Goal: Information Seeking & Learning: Find specific page/section

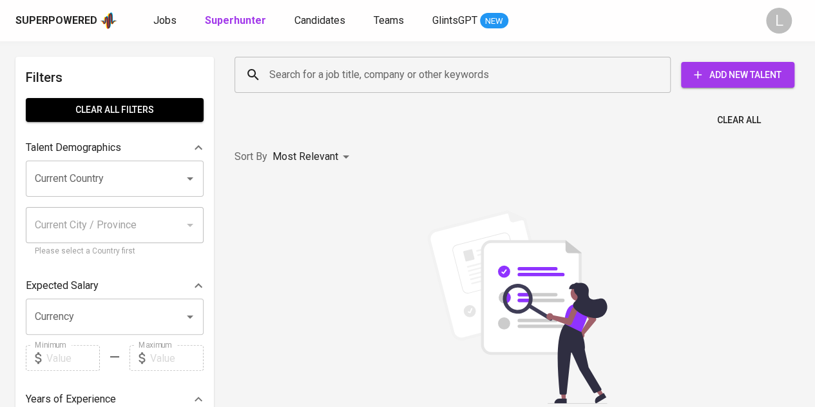
click at [240, 17] on b "Superhunter" at bounding box center [235, 20] width 61 height 12
click at [292, 65] on input "Search for a job title, company or other keywords" at bounding box center [455, 74] width 379 height 24
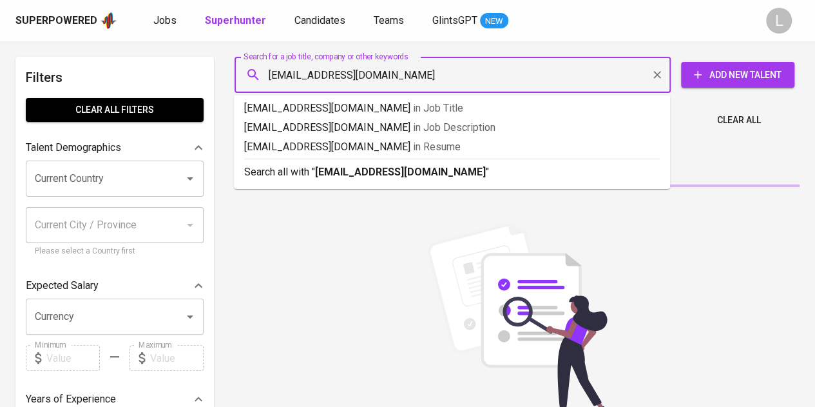
type input "clarisaziaa@gmail.com"
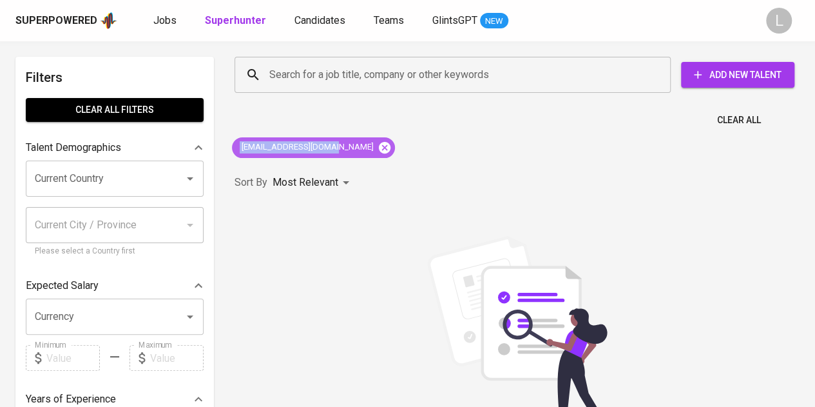
drag, startPoint x: 239, startPoint y: 144, endPoint x: 336, endPoint y: 153, distance: 97.1
click at [335, 153] on div "clarisaziaa@gmail.com" at bounding box center [313, 147] width 163 height 21
copy span "clarisaziaa@gmail.com"
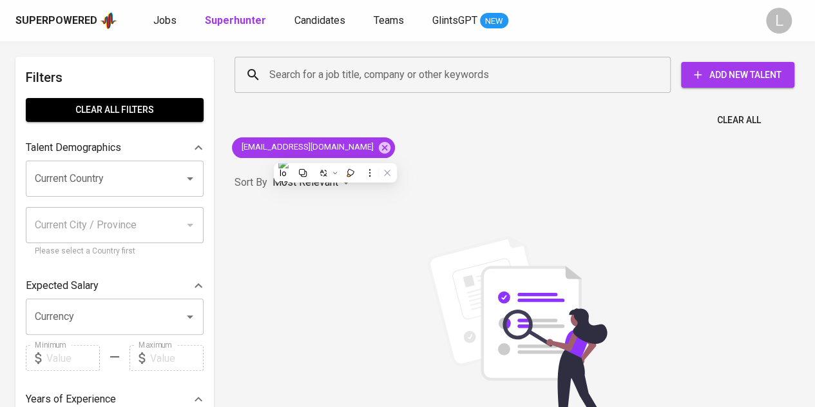
click at [253, 162] on div "clarisaziaa@gmail.com" at bounding box center [313, 147] width 173 height 31
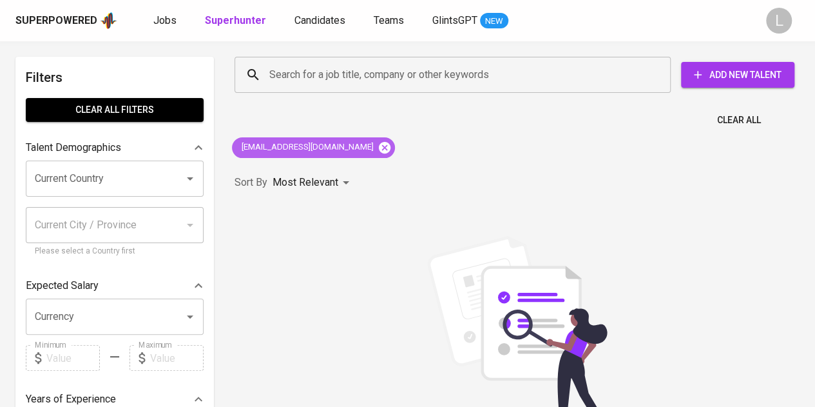
click at [379, 148] on icon at bounding box center [385, 147] width 12 height 12
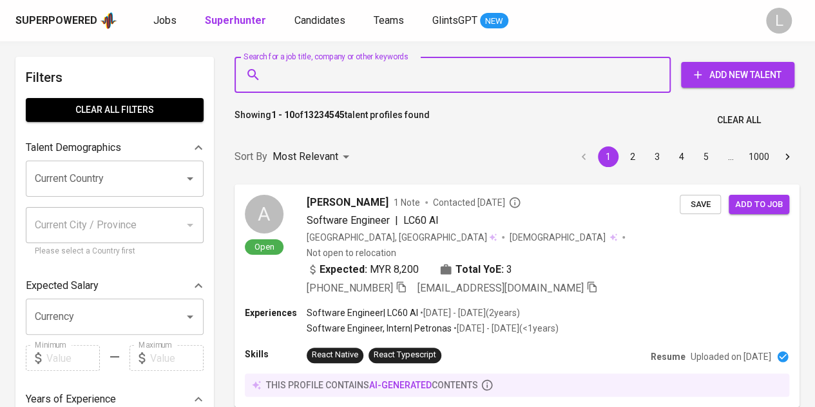
click at [361, 82] on input "Search for a job title, company or other keywords" at bounding box center [455, 74] width 379 height 24
paste input "clarisaziaa@gmail.com"
type input "clarisaziaa@gmail.com"
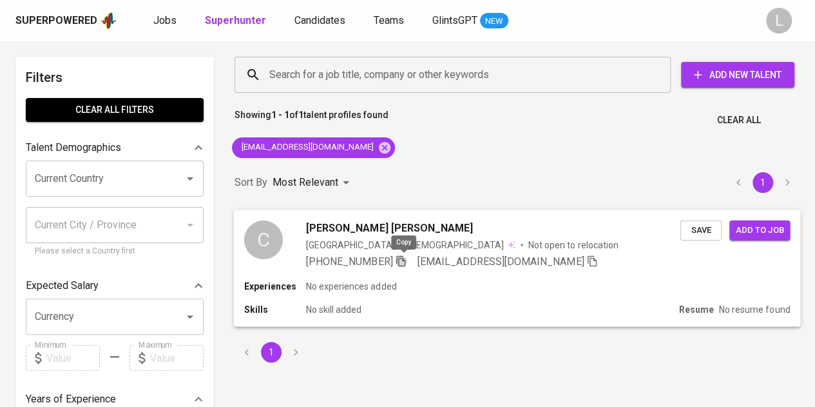
click at [402, 258] on icon "button" at bounding box center [401, 260] width 12 height 12
click at [312, 73] on input "Search for a job title, company or other keywords" at bounding box center [455, 74] width 379 height 24
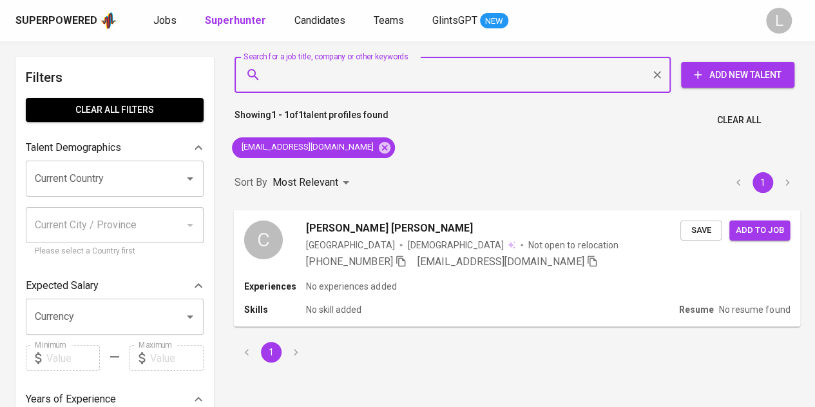
paste input "rezaainayah@gmail.com"
type input "rezaainayah@gmail.com"
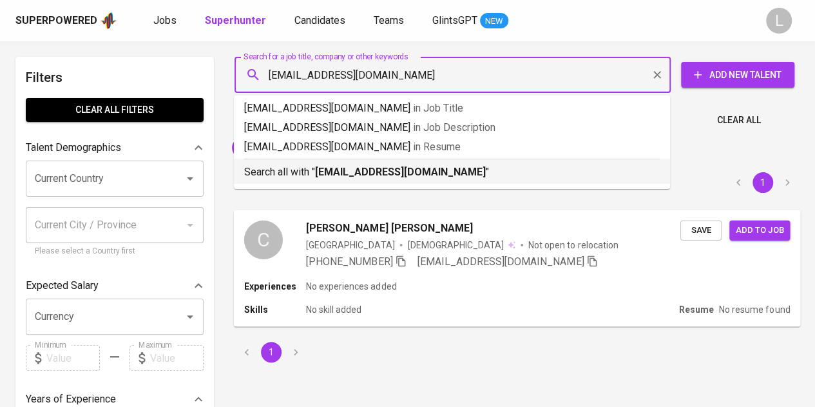
click at [350, 174] on b "rezaainayah@gmail.com" at bounding box center [400, 172] width 171 height 12
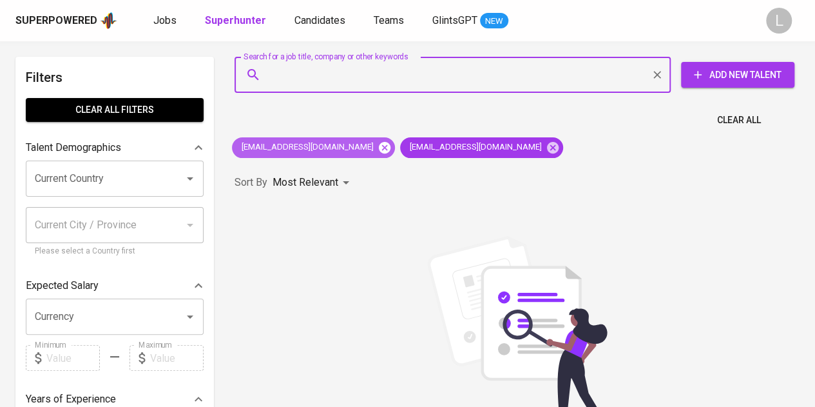
click at [378, 149] on icon at bounding box center [385, 147] width 14 height 14
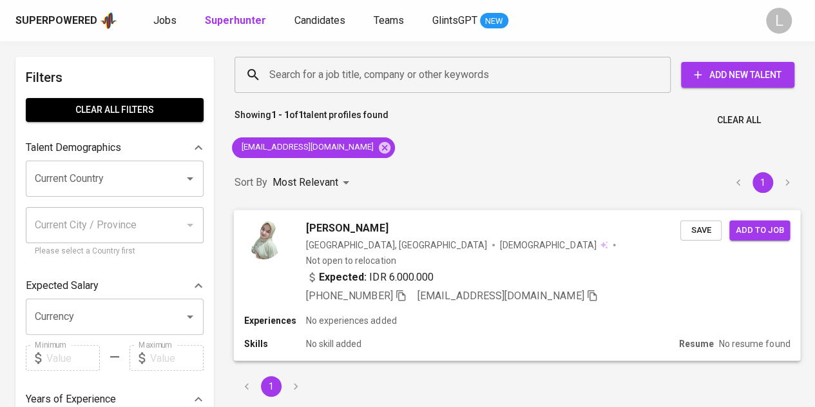
click at [407, 289] on icon "button" at bounding box center [401, 295] width 12 height 12
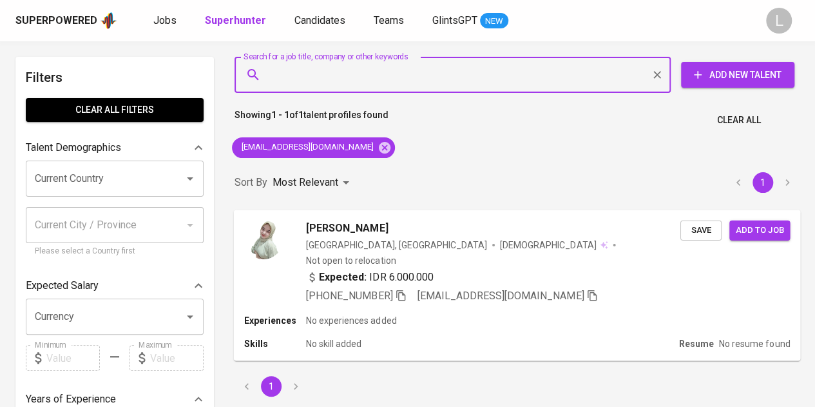
click at [343, 70] on input "Search for a job title, company or other keywords" at bounding box center [455, 74] width 379 height 24
paste input "deamillen@gmail.com"
type input "deamillen@gmail.com"
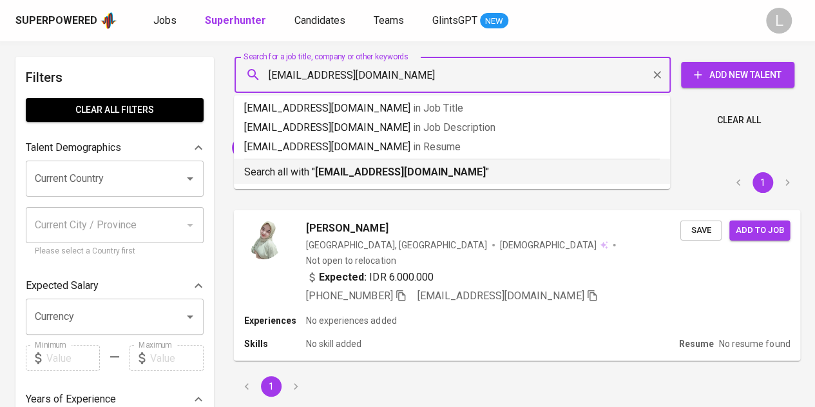
click at [374, 173] on b "deamillen@gmail.com" at bounding box center [400, 172] width 171 height 12
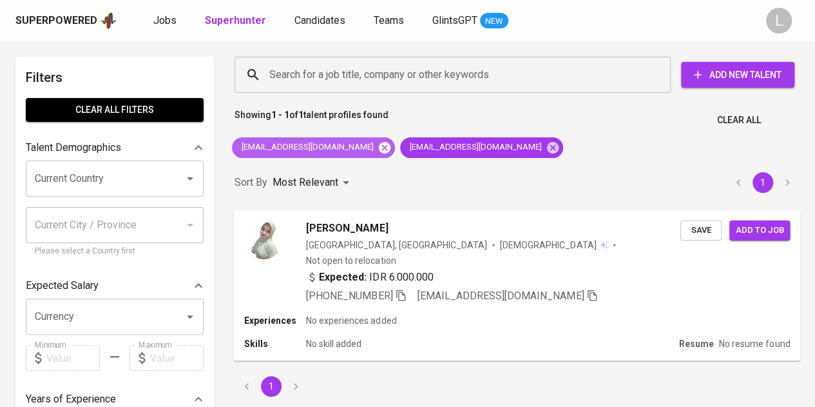
click at [379, 144] on icon at bounding box center [385, 147] width 12 height 12
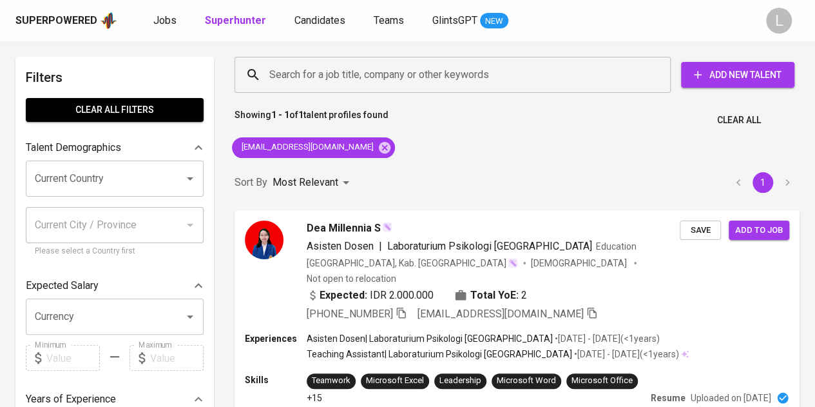
scroll to position [64, 0]
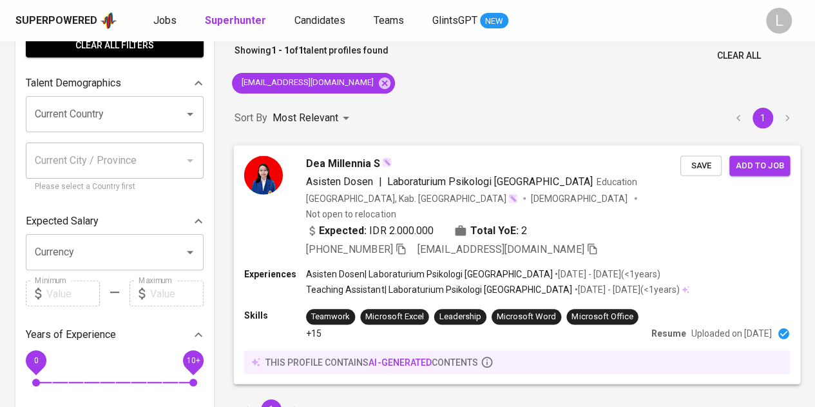
click at [403, 242] on icon "button" at bounding box center [401, 248] width 12 height 12
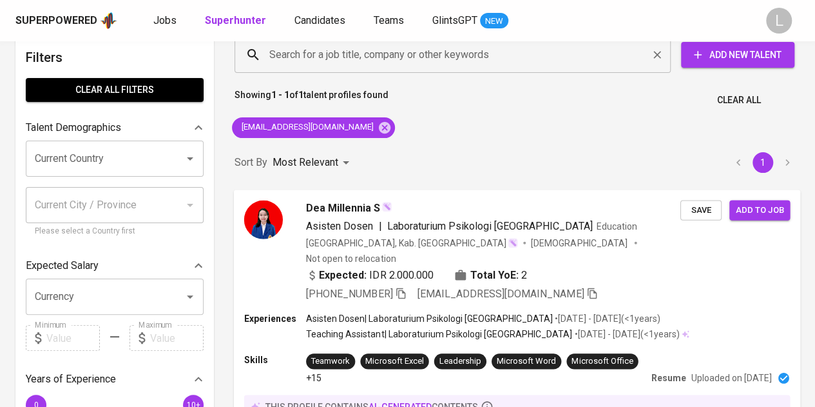
scroll to position [0, 0]
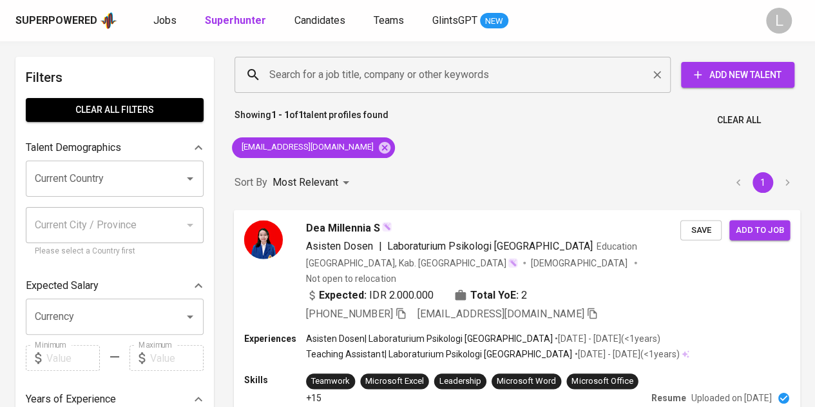
click at [419, 78] on input "Search for a job title, company or other keywords" at bounding box center [455, 74] width 379 height 24
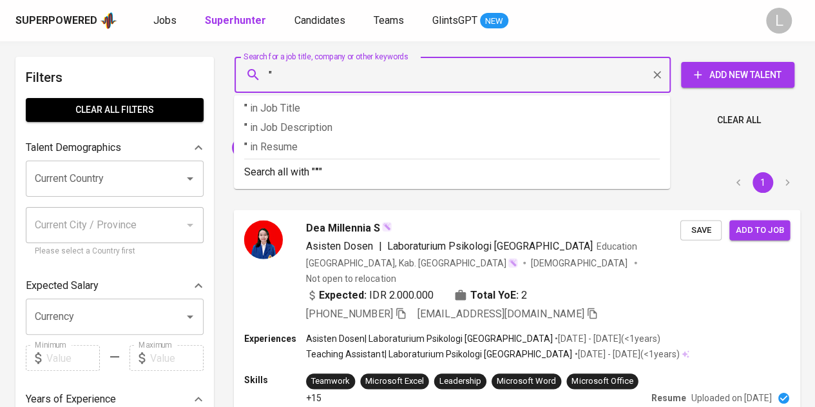
paste input "Mila Amelia"
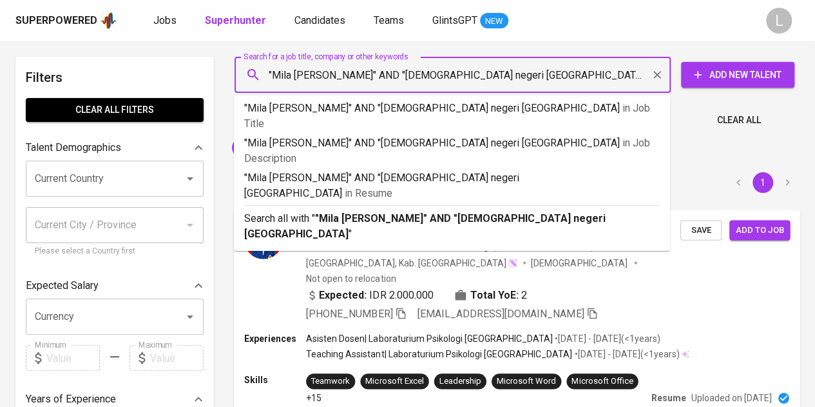
type input ""Mila Amelia" AND "islam negeri bandung""
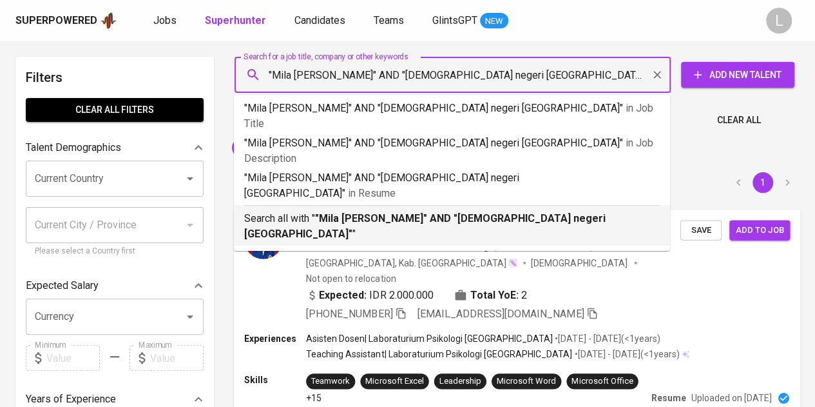
click at [399, 212] on b ""Mila Amelia" AND "islam negeri bandung"" at bounding box center [424, 226] width 361 height 28
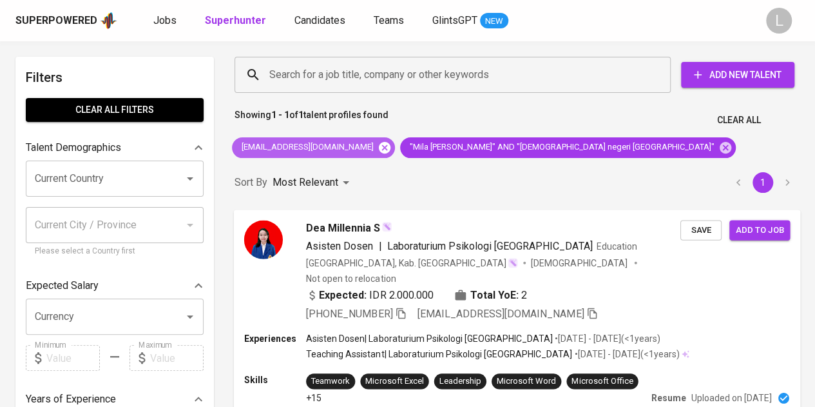
click at [378, 140] on icon at bounding box center [385, 147] width 14 height 14
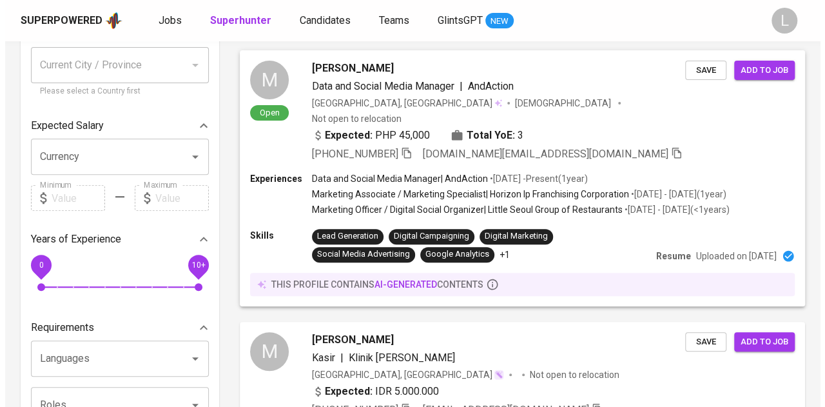
scroll to position [258, 0]
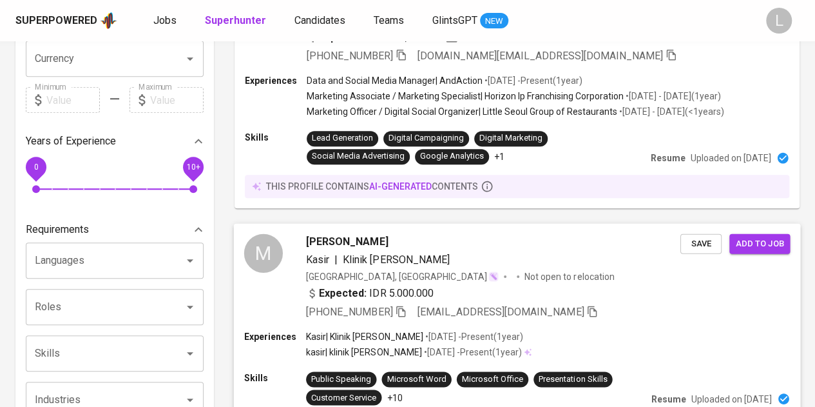
click at [319, 233] on span "[PERSON_NAME]" at bounding box center [347, 240] width 82 height 15
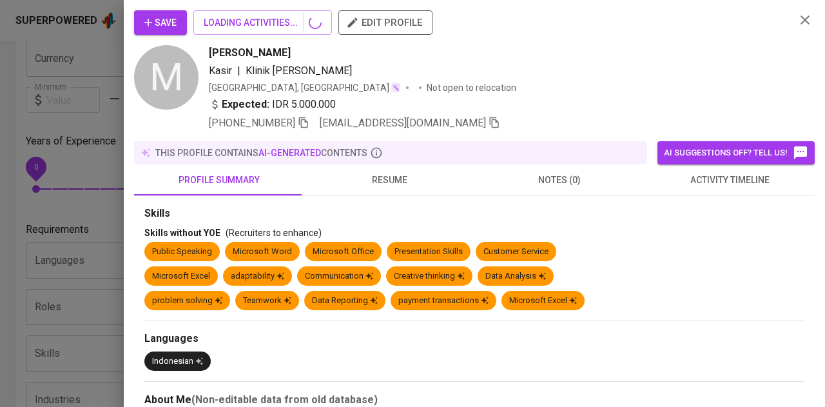
click at [358, 173] on span "resume" at bounding box center [389, 180] width 155 height 16
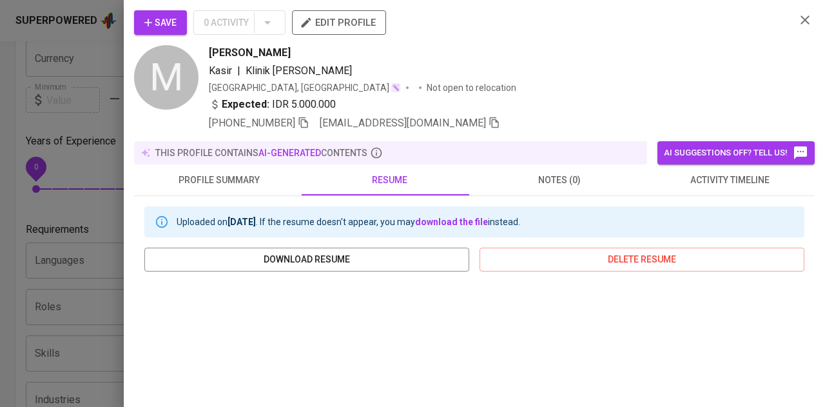
click at [361, 180] on span "resume" at bounding box center [389, 180] width 155 height 16
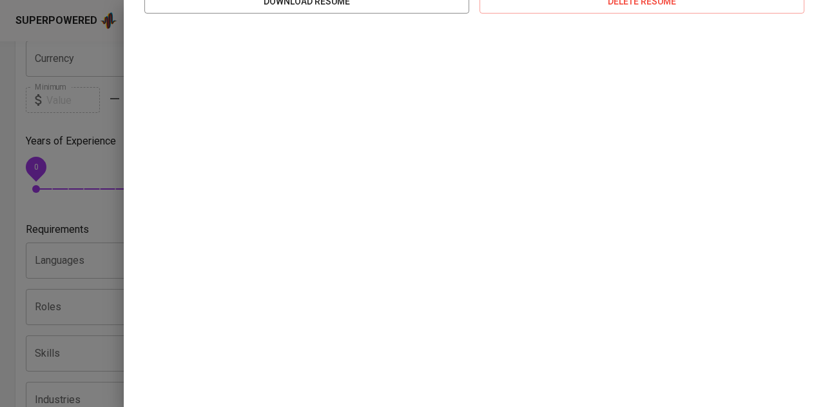
click at [75, 102] on div at bounding box center [412, 203] width 825 height 407
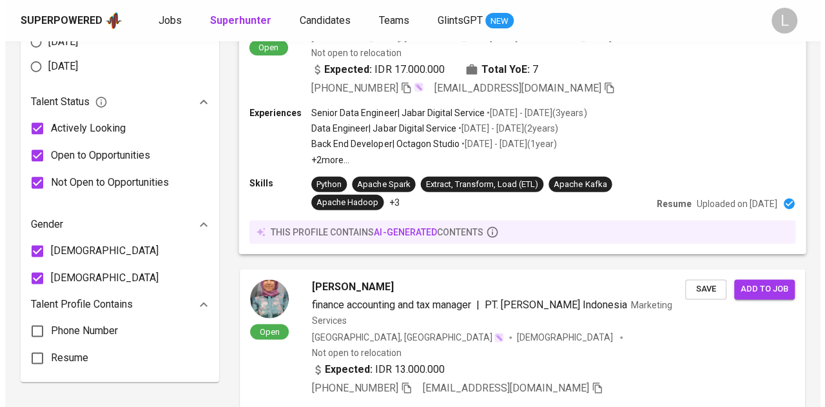
scroll to position [927, 0]
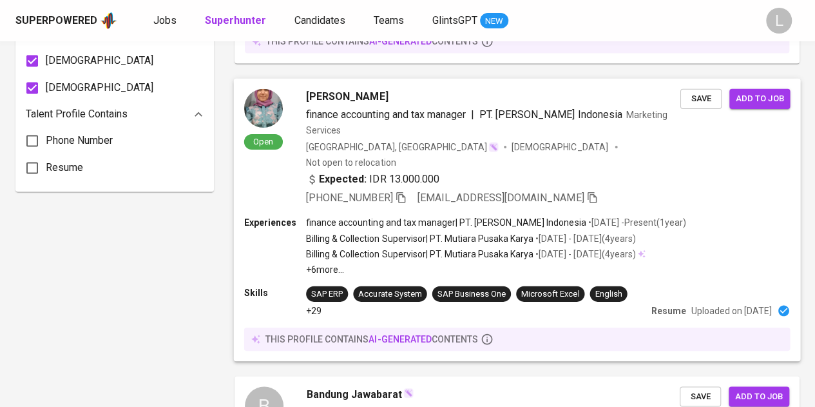
click at [329, 88] on span "[PERSON_NAME]" at bounding box center [347, 95] width 82 height 15
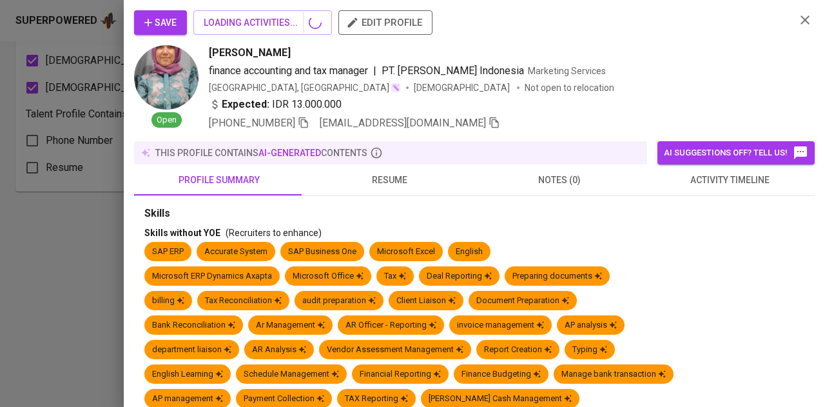
click at [352, 169] on button "resume" at bounding box center [389, 179] width 170 height 31
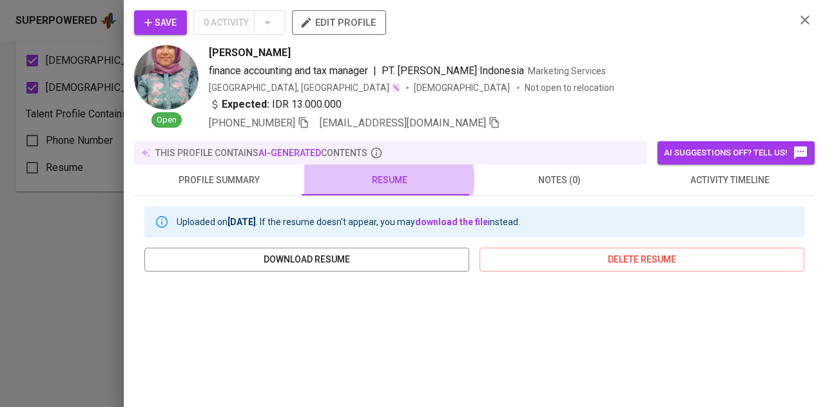
click at [384, 177] on span "resume" at bounding box center [389, 180] width 155 height 16
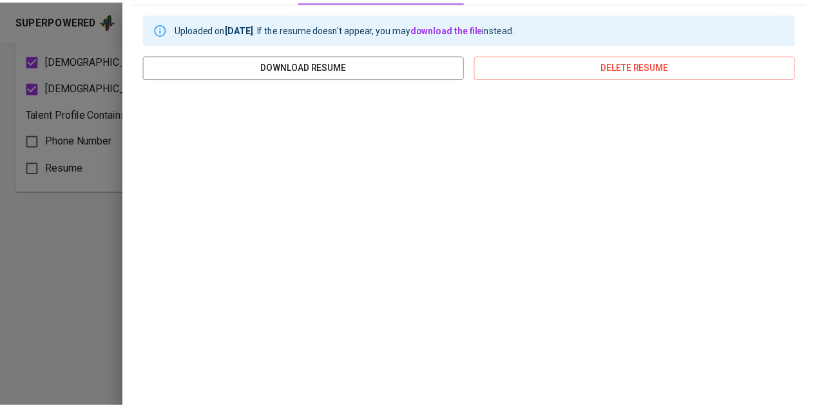
scroll to position [280, 0]
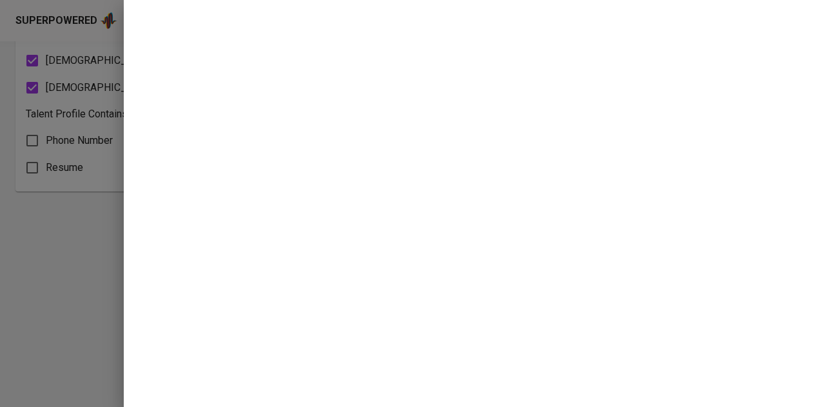
click at [37, 148] on div at bounding box center [412, 203] width 825 height 407
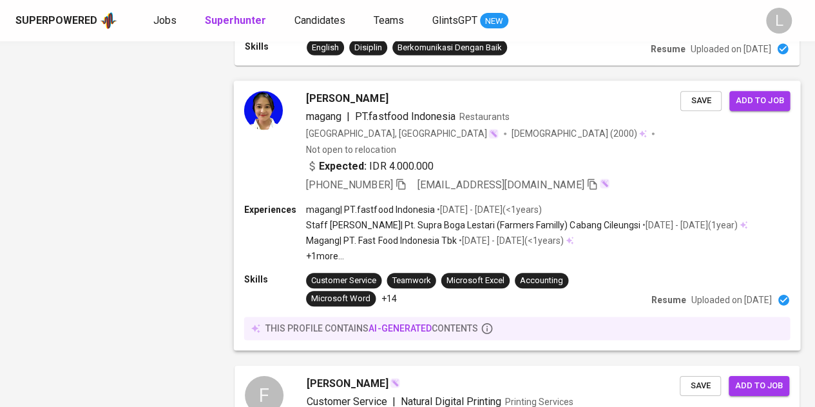
scroll to position [2022, 0]
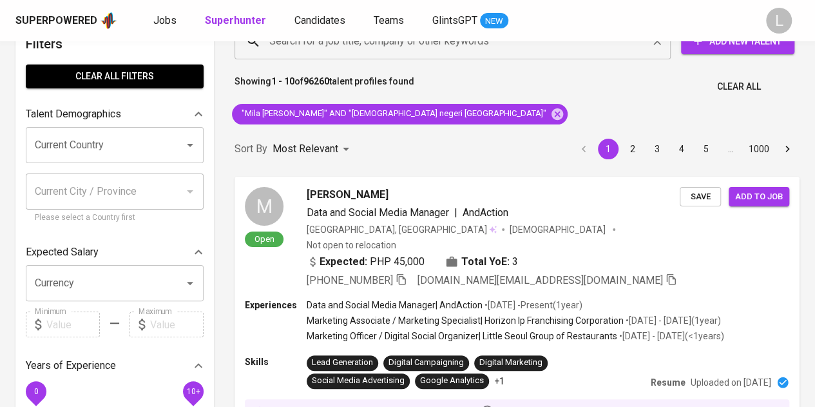
scroll to position [21, 0]
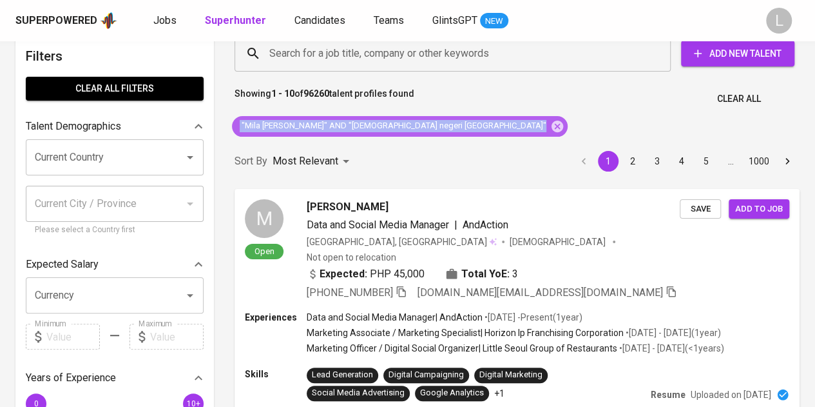
drag, startPoint x: 240, startPoint y: 120, endPoint x: 388, endPoint y: 78, distance: 154.0
click at [407, 129] on div ""Mila Amelia" AND "islam negeri bandung"" at bounding box center [400, 126] width 336 height 21
copy div ""Mila Amelia" AND "islam negeri bandung""
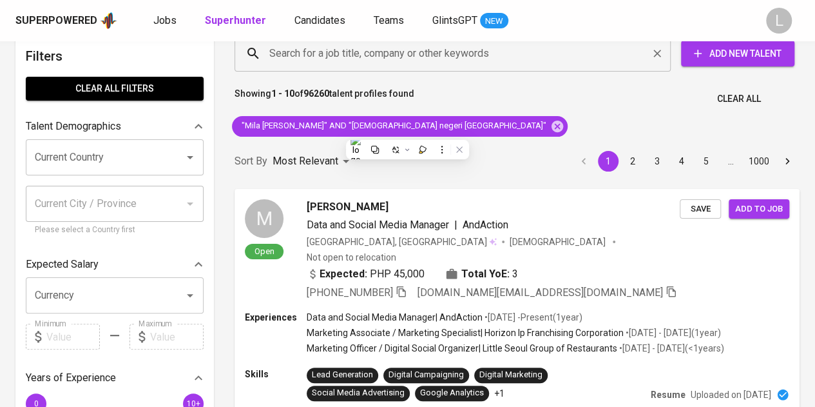
click at [376, 52] on input "Search for a job title, company or other keywords" at bounding box center [455, 53] width 379 height 24
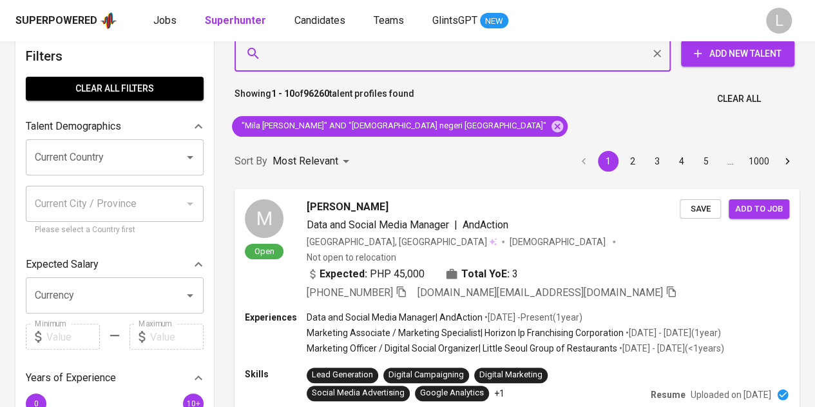
paste input ""Mila Amelia" AND "islam negeri bandung""
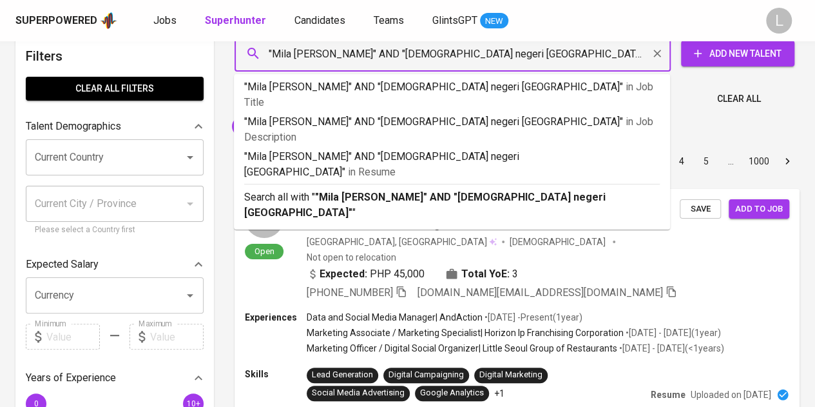
drag, startPoint x: 358, startPoint y: 55, endPoint x: 456, endPoint y: 52, distance: 98.0
click at [456, 52] on input ""Mila Amelia" AND "islam negeri bandung"" at bounding box center [455, 53] width 379 height 24
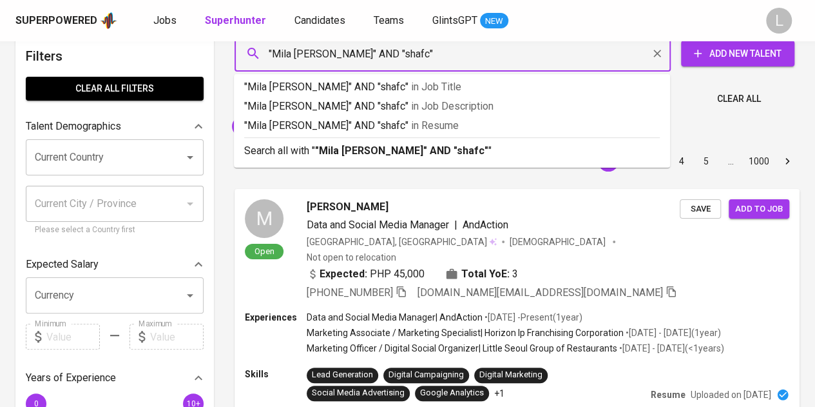
type input ""Mila Amelia" AND "shafco""
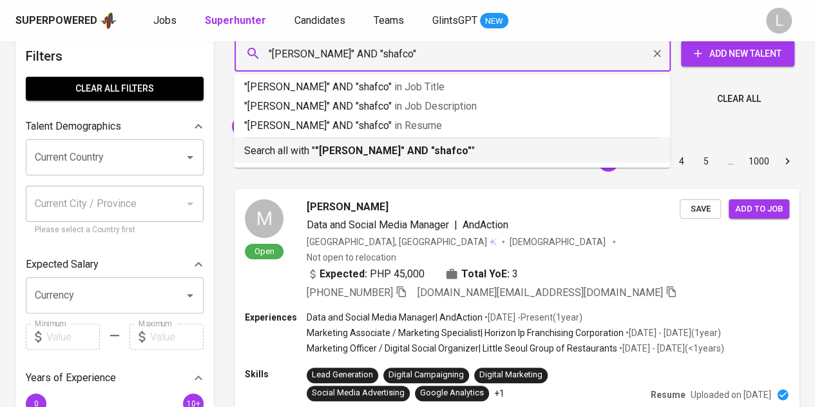
drag, startPoint x: 349, startPoint y: 146, endPoint x: 339, endPoint y: 119, distance: 29.0
click at [349, 146] on b ""Mila Amelia" AND "shafco"" at bounding box center [393, 150] width 157 height 12
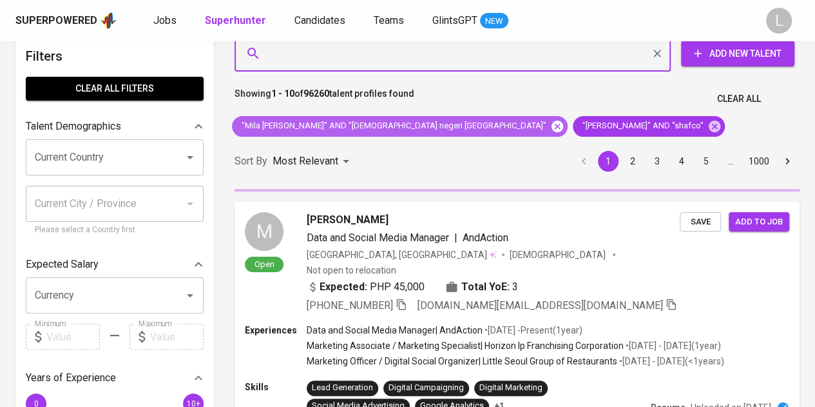
click at [551, 120] on icon at bounding box center [557, 126] width 12 height 12
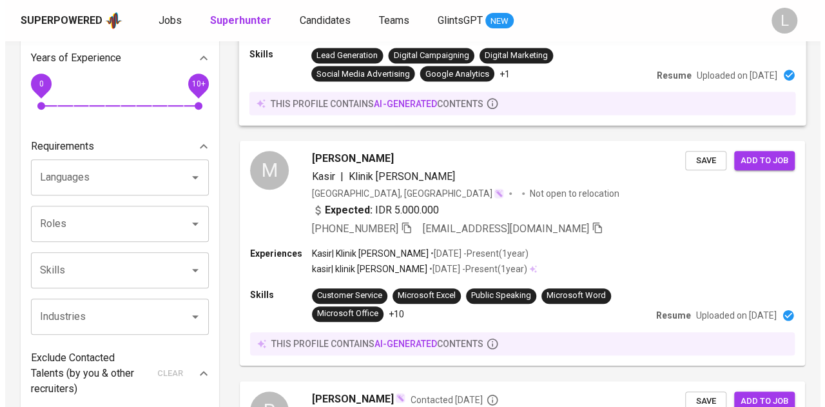
scroll to position [343, 0]
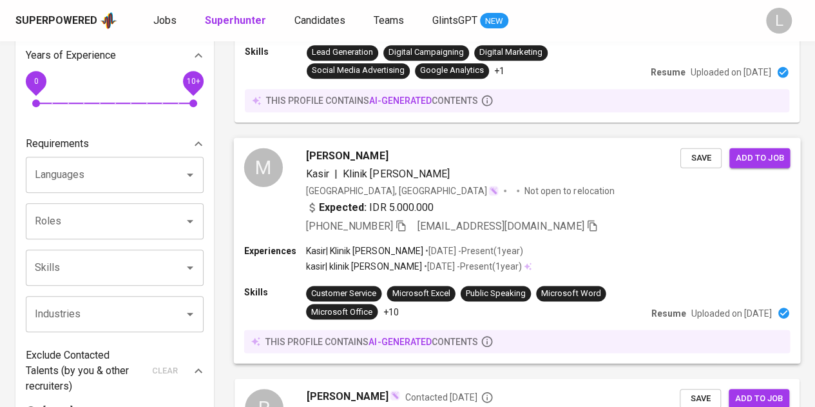
click at [323, 148] on span "Mila Amelia" at bounding box center [347, 155] width 82 height 15
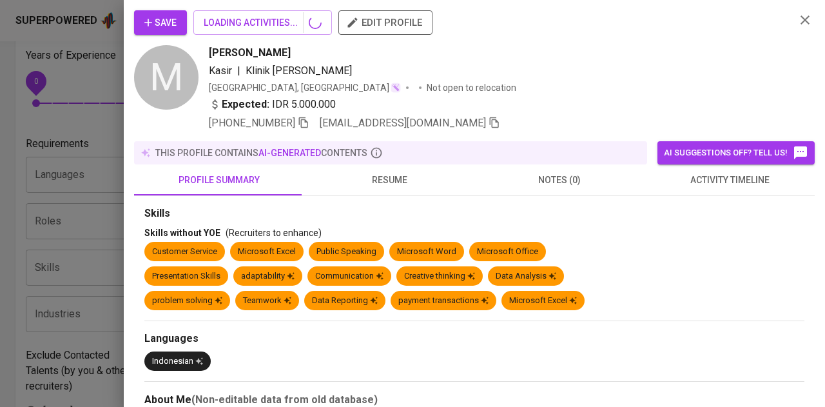
click at [387, 182] on div "profile summary resume notes (0) activity timeline" at bounding box center [474, 179] width 680 height 31
drag, startPoint x: 352, startPoint y: 195, endPoint x: 353, endPoint y: 185, distance: 10.3
drag, startPoint x: 354, startPoint y: 180, endPoint x: 262, endPoint y: 131, distance: 104.3
click at [354, 180] on span "resume" at bounding box center [389, 180] width 155 height 16
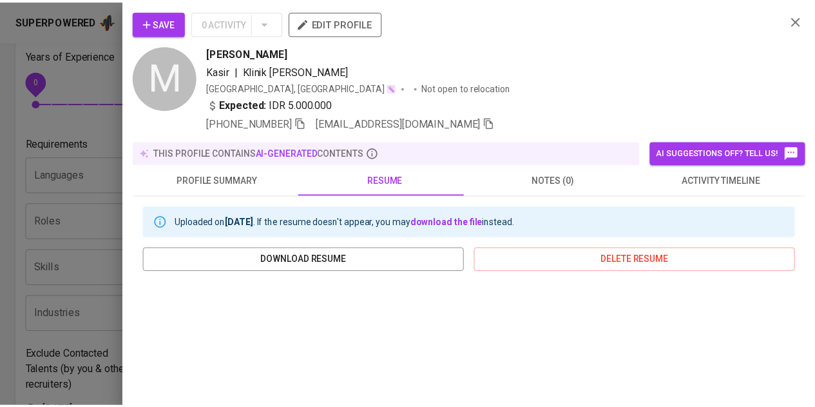
scroll to position [129, 0]
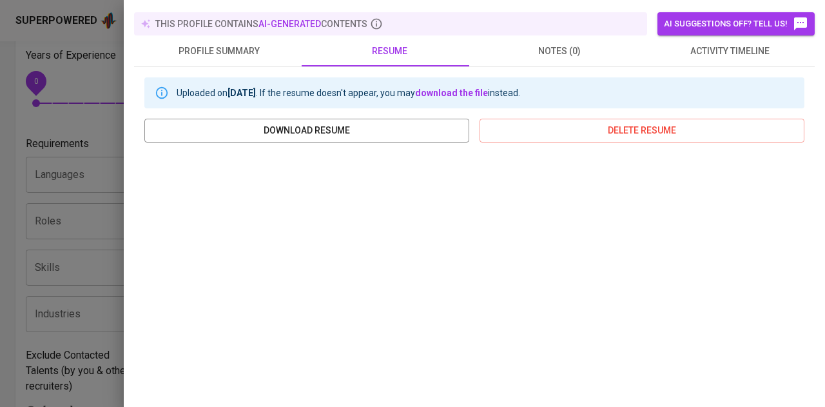
click at [64, 131] on div at bounding box center [412, 203] width 825 height 407
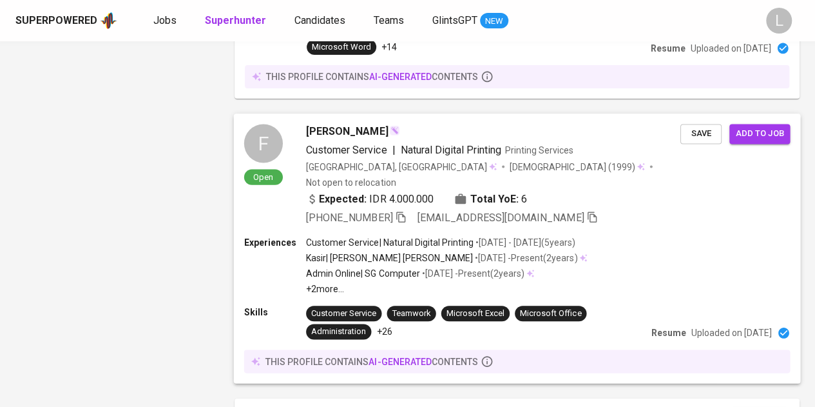
scroll to position [2433, 0]
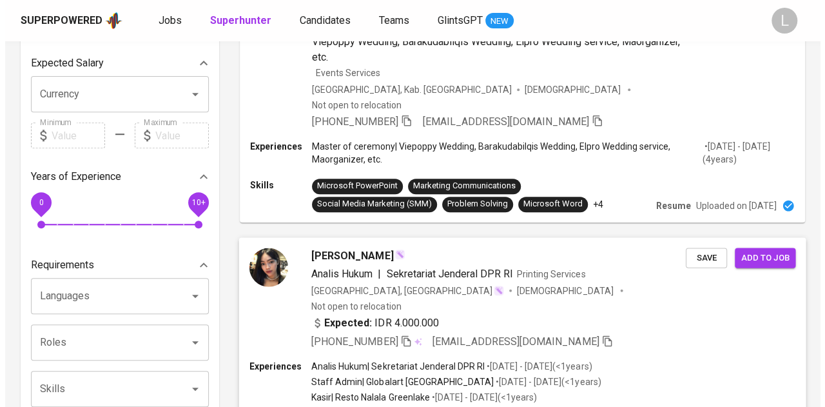
scroll to position [322, 0]
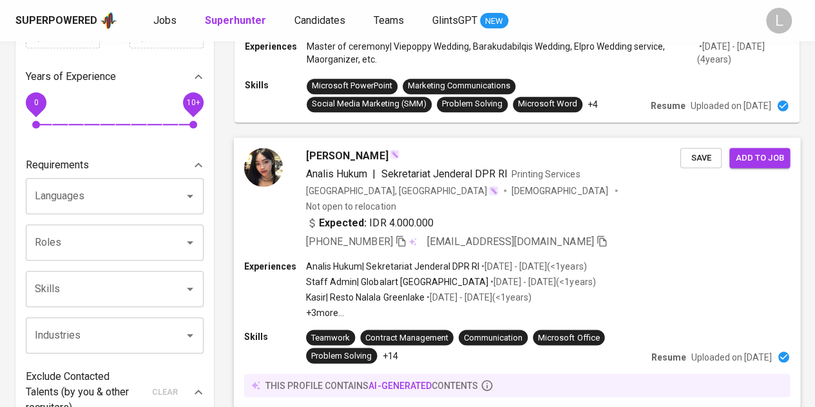
click at [315, 148] on span "Mila Amallia" at bounding box center [347, 155] width 82 height 15
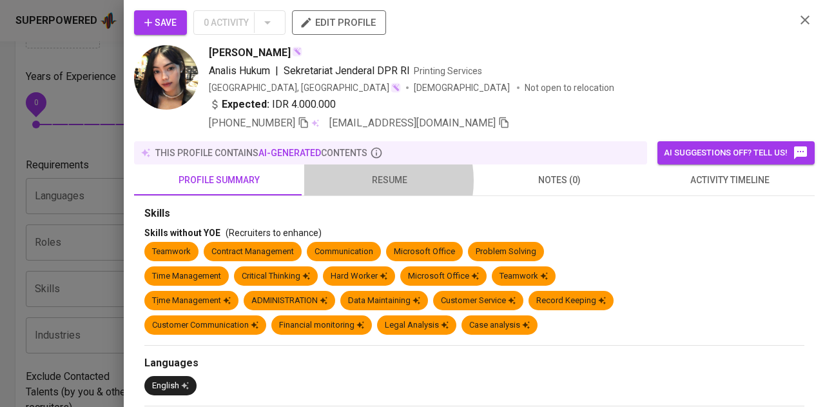
click at [366, 180] on span "resume" at bounding box center [389, 180] width 155 height 16
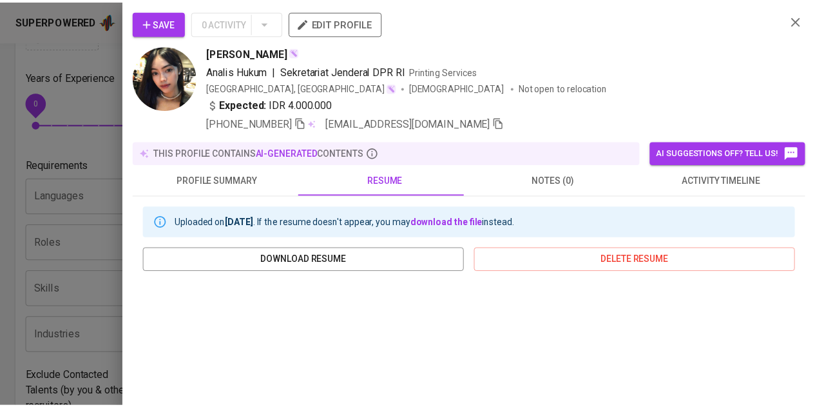
scroll to position [193, 0]
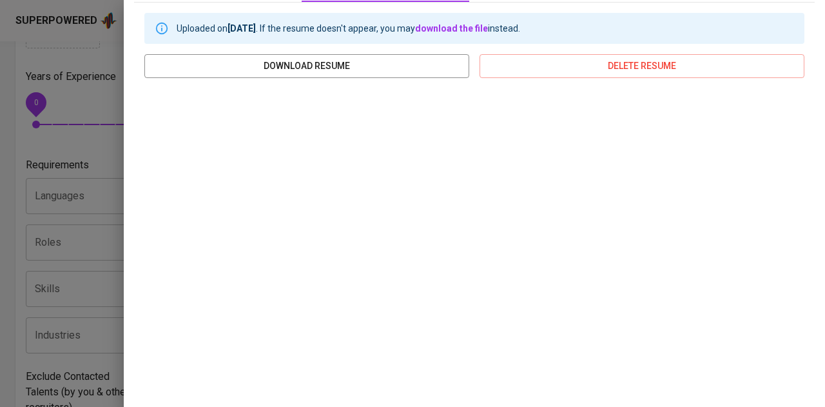
click at [0, 177] on div at bounding box center [412, 203] width 825 height 407
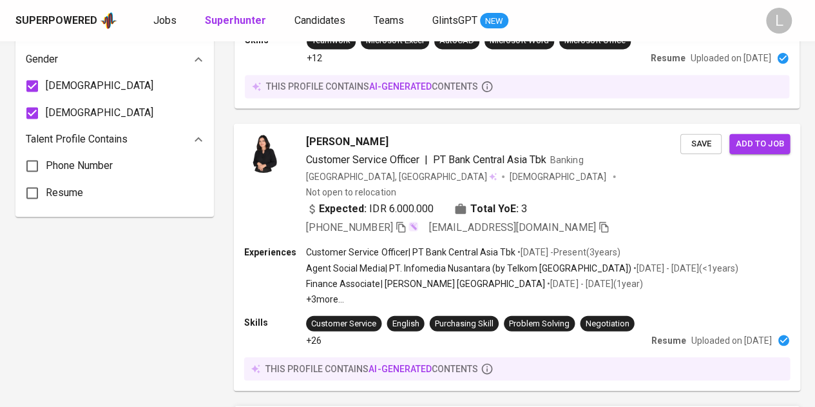
scroll to position [902, 0]
click at [320, 133] on span "Mila Maudy" at bounding box center [347, 140] width 82 height 15
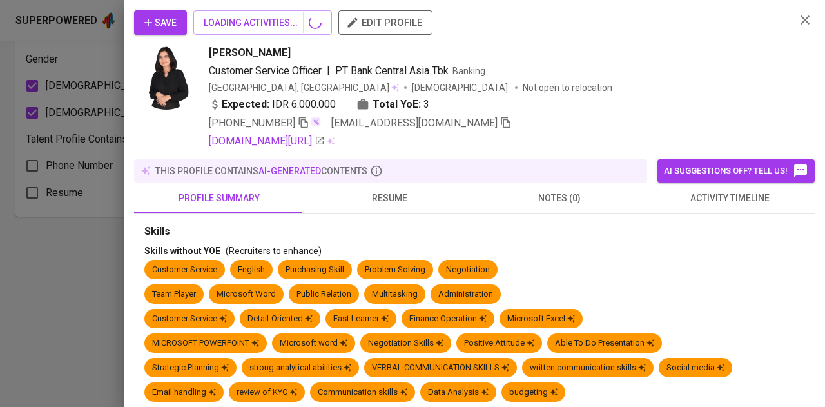
click at [366, 197] on span "resume" at bounding box center [389, 198] width 155 height 16
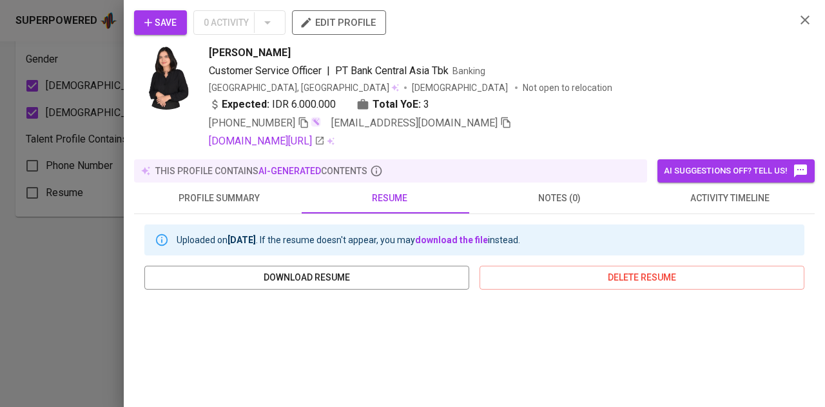
drag, startPoint x: 16, startPoint y: 129, endPoint x: 325, endPoint y: 121, distance: 308.7
click at [17, 131] on div at bounding box center [412, 203] width 825 height 407
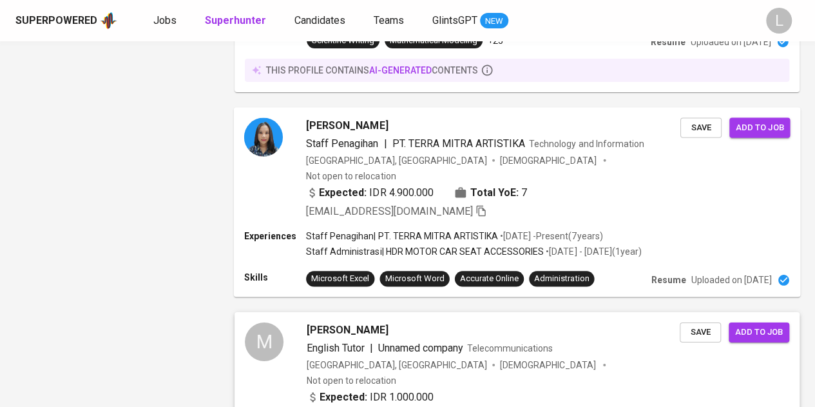
scroll to position [2126, 0]
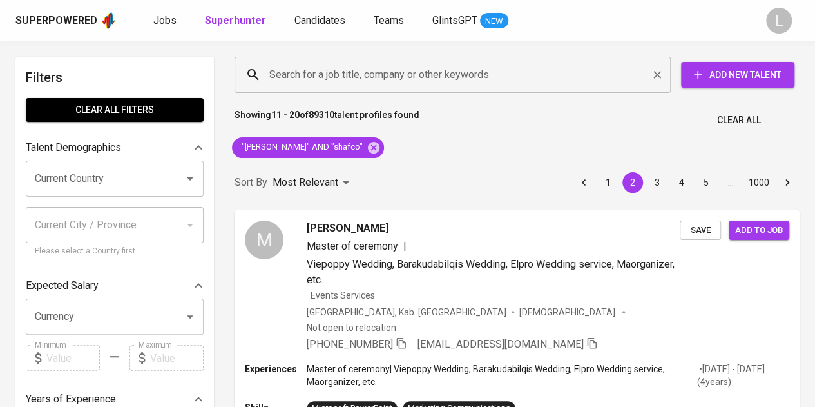
click at [376, 76] on input "Search for a job title, company or other keywords" at bounding box center [455, 74] width 379 height 24
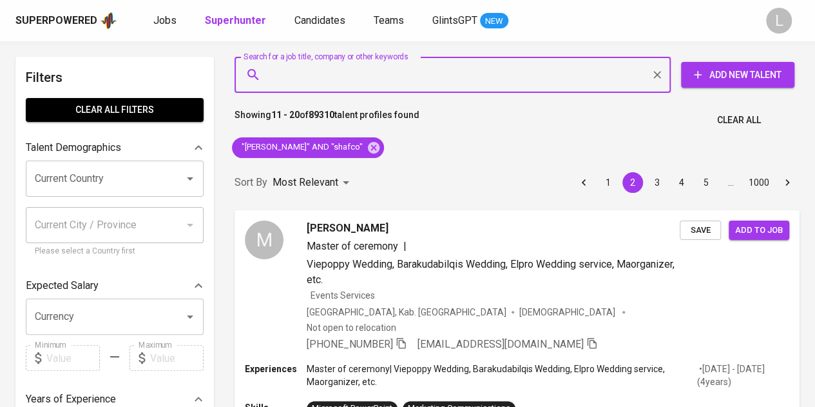
paste input "[EMAIL_ADDRESS][DOMAIN_NAME]"
type input "[EMAIL_ADDRESS][DOMAIN_NAME]"
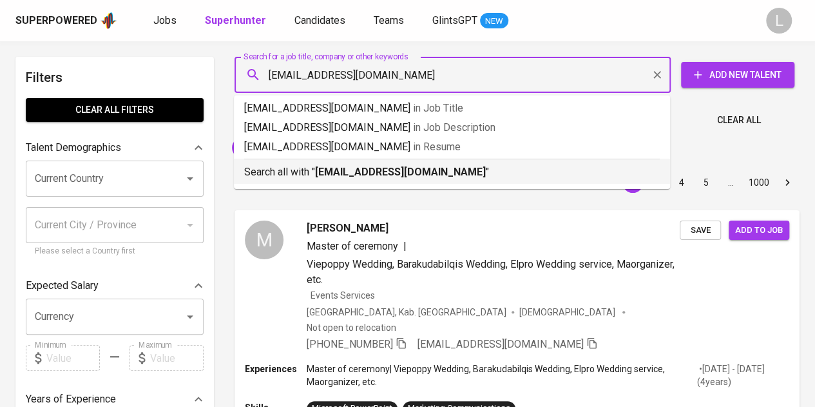
click at [383, 166] on b "[EMAIL_ADDRESS][DOMAIN_NAME]" at bounding box center [400, 172] width 171 height 12
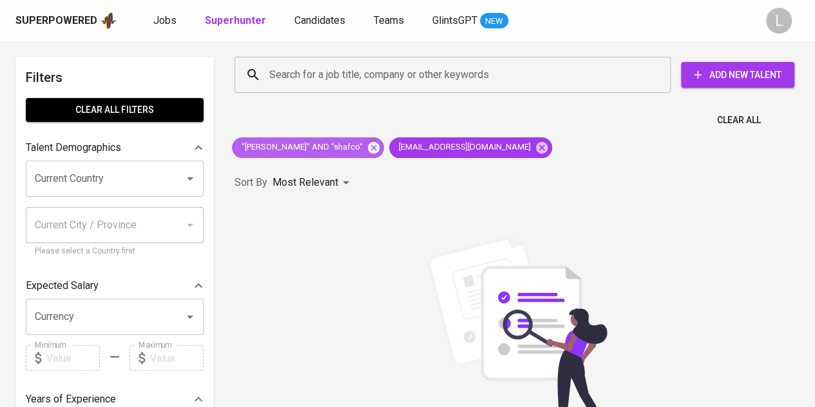
click at [368, 148] on icon at bounding box center [374, 147] width 12 height 12
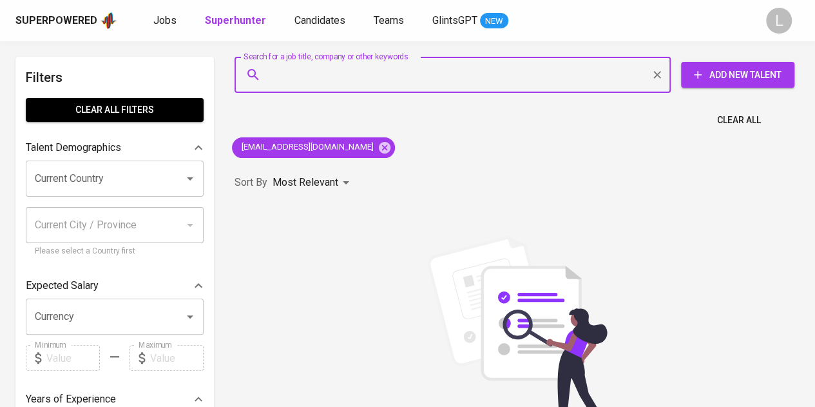
click at [391, 81] on input "Search for a job title, company or other keywords" at bounding box center [455, 74] width 379 height 24
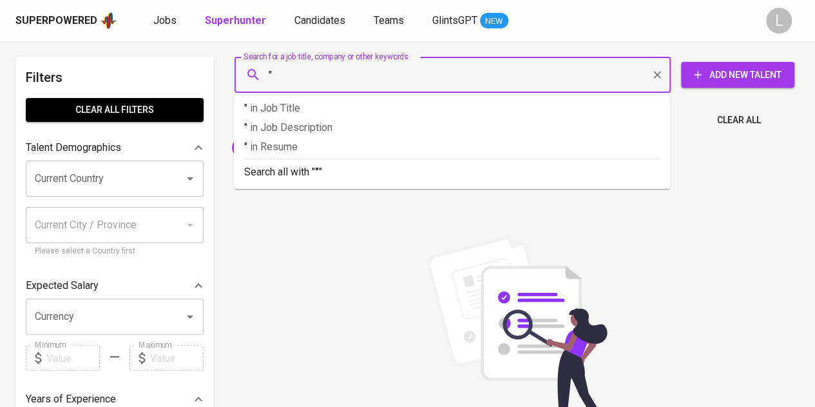
paste input "[PERSON_NAME] Febriyanto"
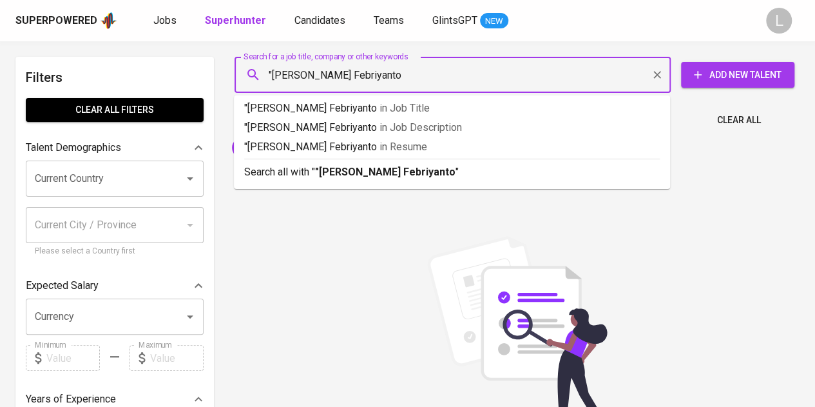
type input ""[PERSON_NAME] Febriyanto""
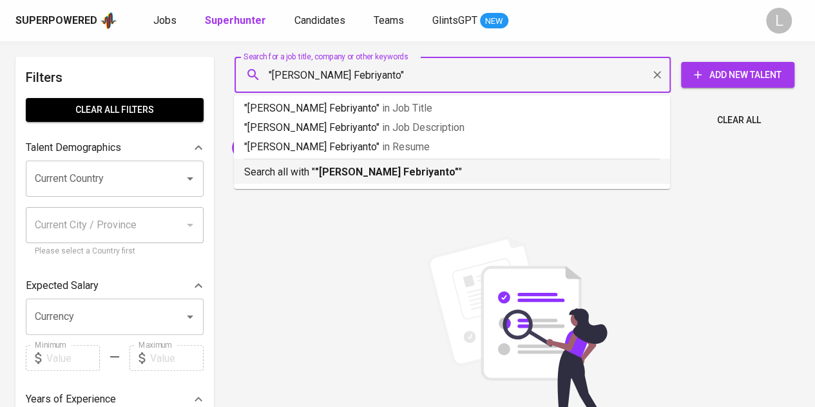
click at [397, 163] on div "Search all with " "[PERSON_NAME] Febriyanto" "" at bounding box center [452, 168] width 416 height 21
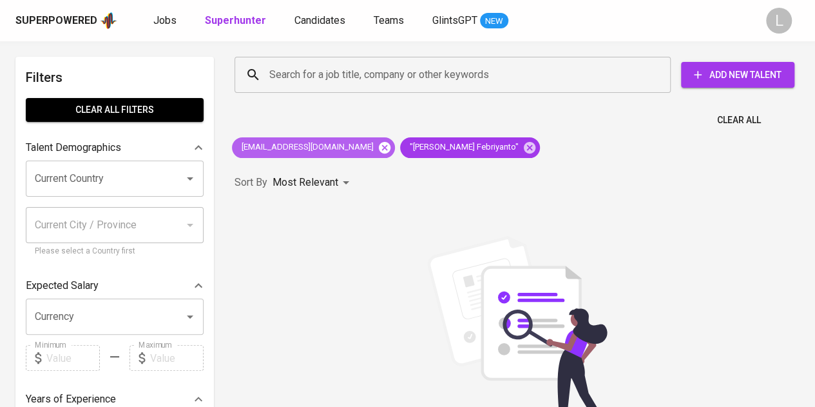
click at [378, 146] on icon at bounding box center [385, 147] width 14 height 14
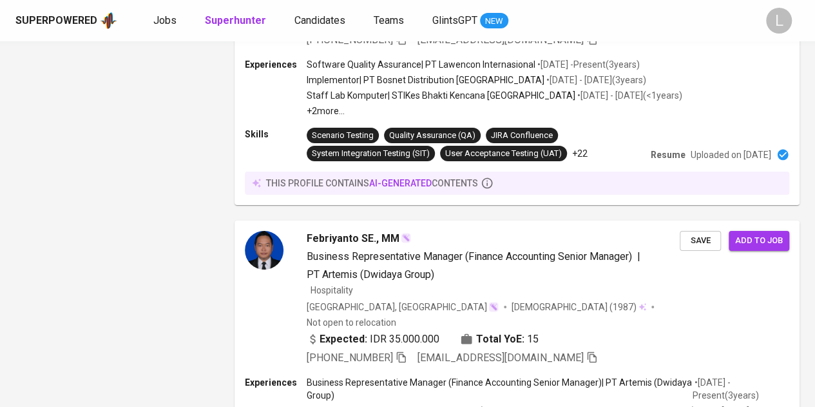
scroll to position [2495, 0]
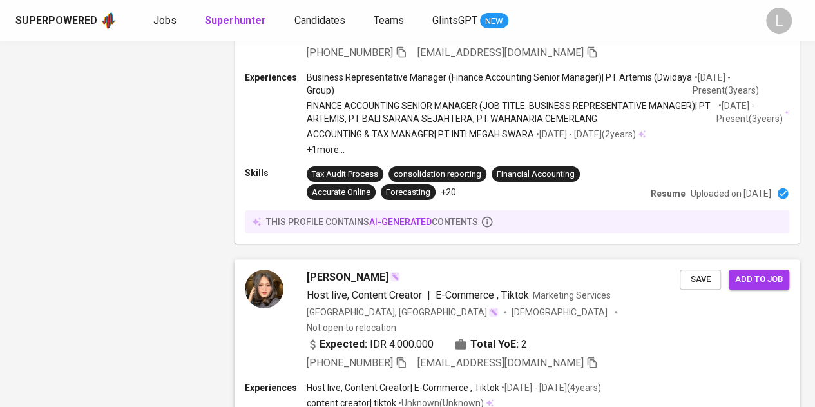
drag, startPoint x: 316, startPoint y: 100, endPoint x: 285, endPoint y: 334, distance: 236.5
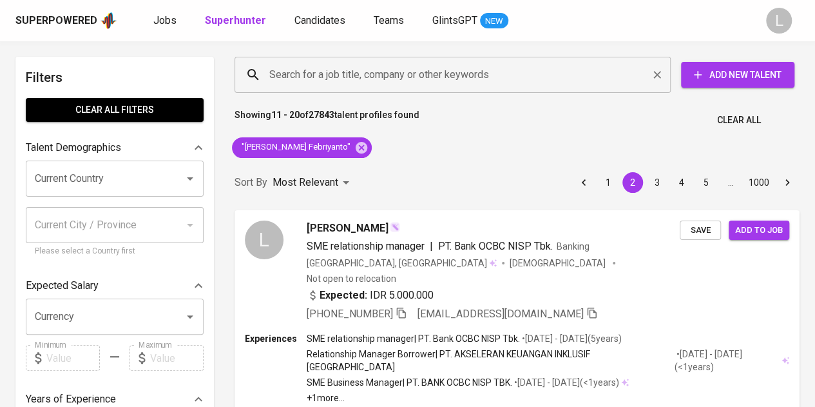
click at [420, 73] on input "Search for a job title, company or other keywords" at bounding box center [455, 74] width 379 height 24
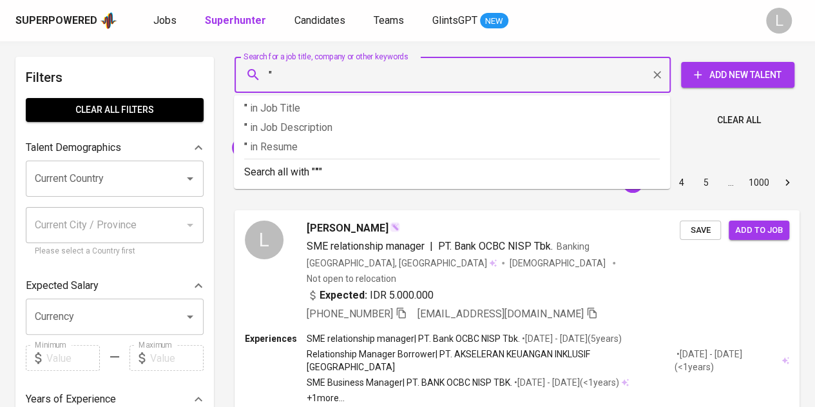
paste input "[PERSON_NAME]"
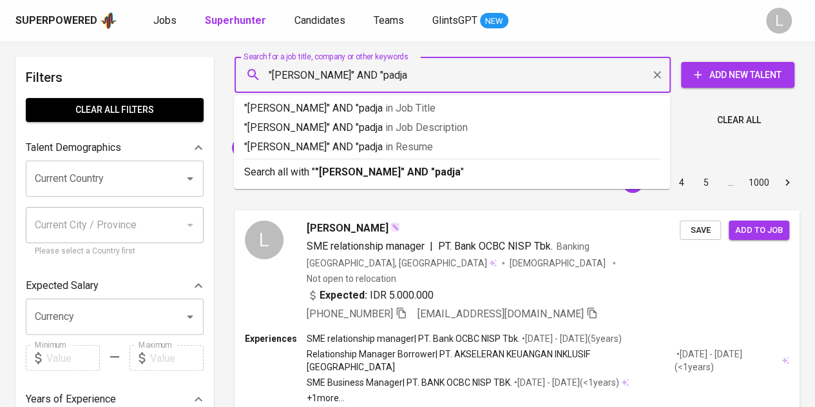
type input ""Eva Nurdiana" AND "padjad"
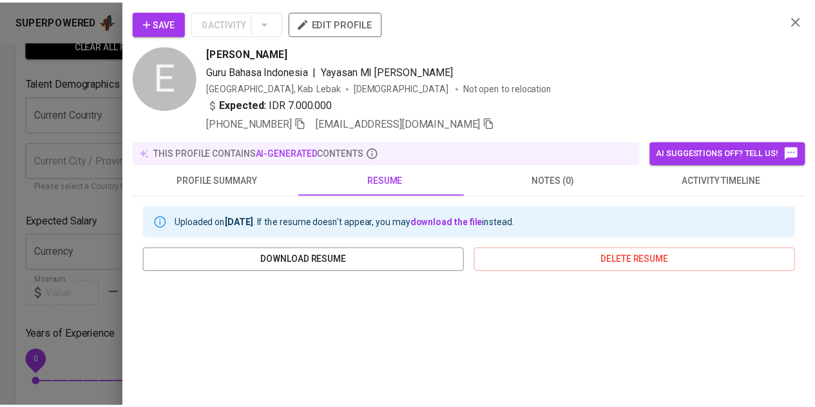
scroll to position [258, 0]
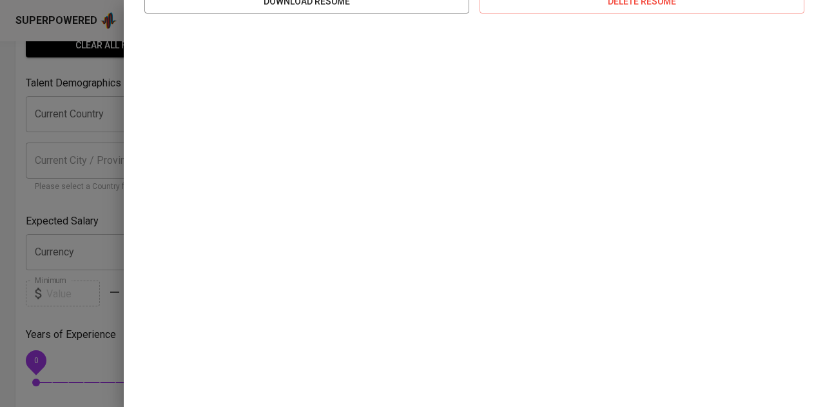
click at [70, 82] on div at bounding box center [412, 203] width 825 height 407
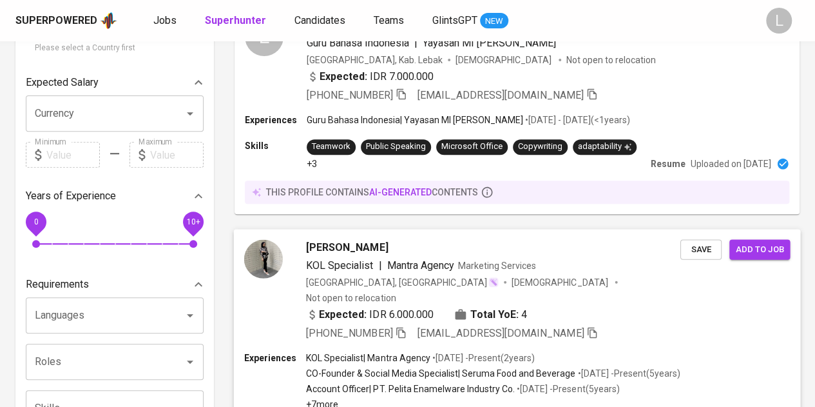
scroll to position [387, 0]
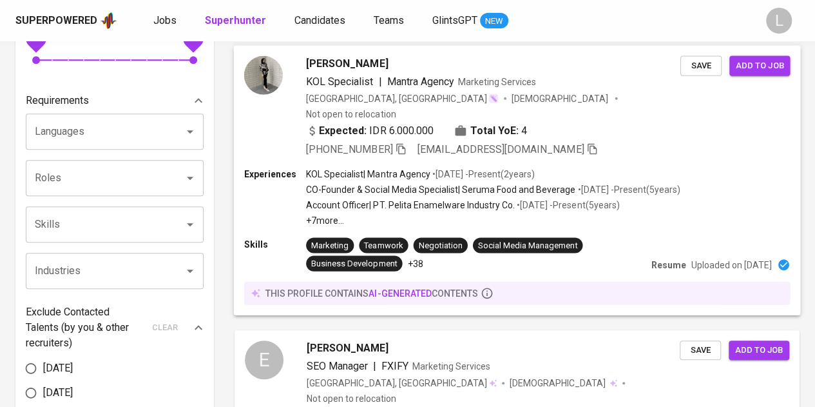
click at [323, 100] on div "Indonesia, Jakarta Selatan" at bounding box center [402, 97] width 193 height 13
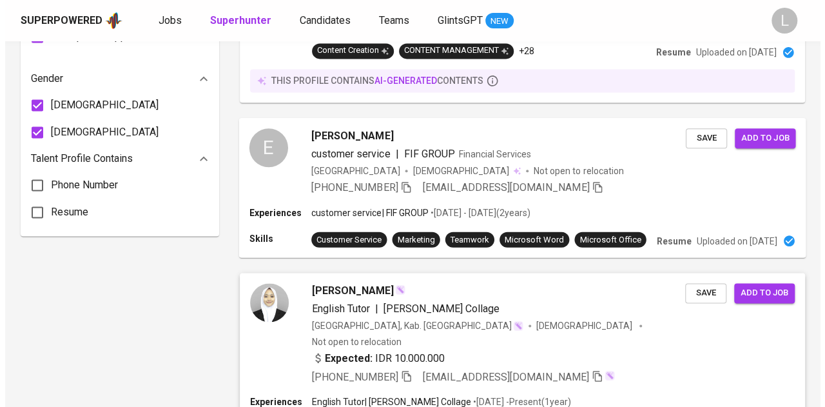
scroll to position [838, 0]
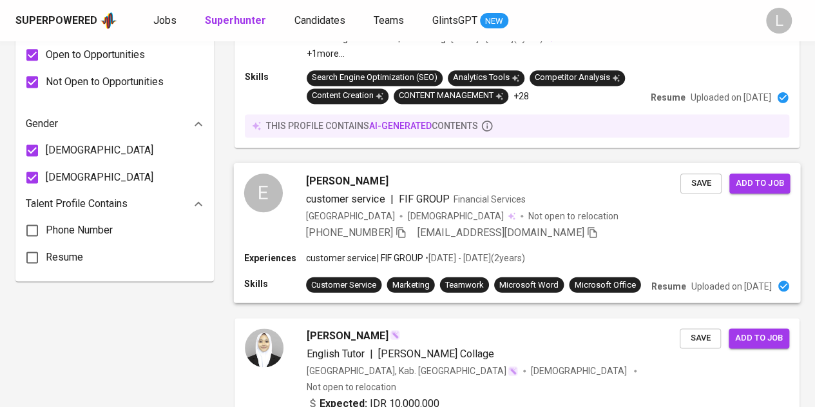
click at [327, 173] on span "Evy Nurdiana" at bounding box center [347, 180] width 82 height 15
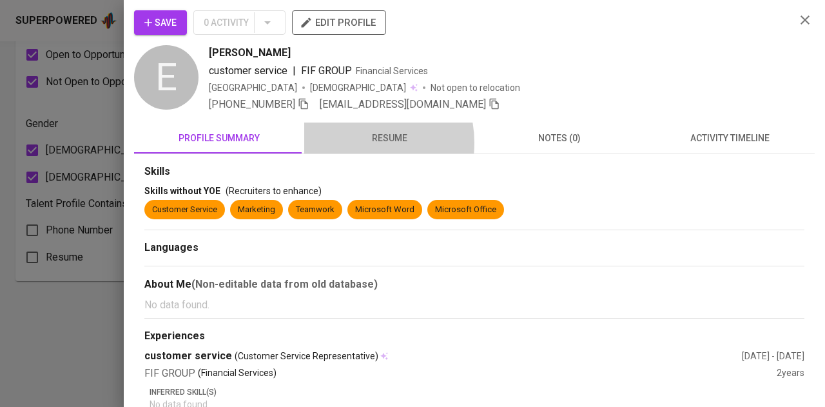
click at [349, 142] on span "resume" at bounding box center [389, 138] width 155 height 16
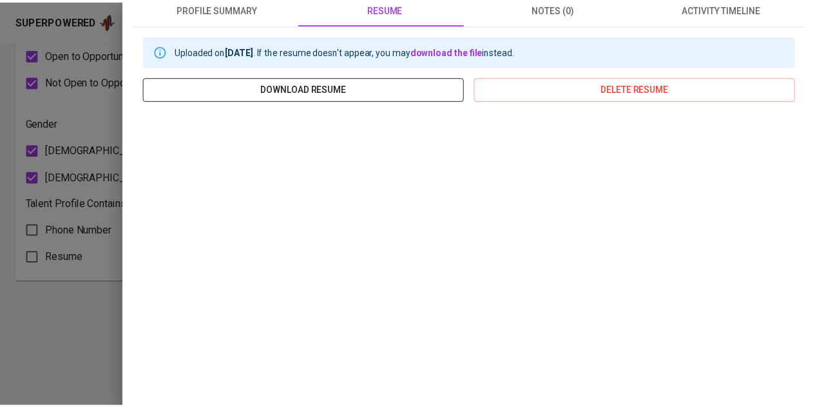
scroll to position [238, 0]
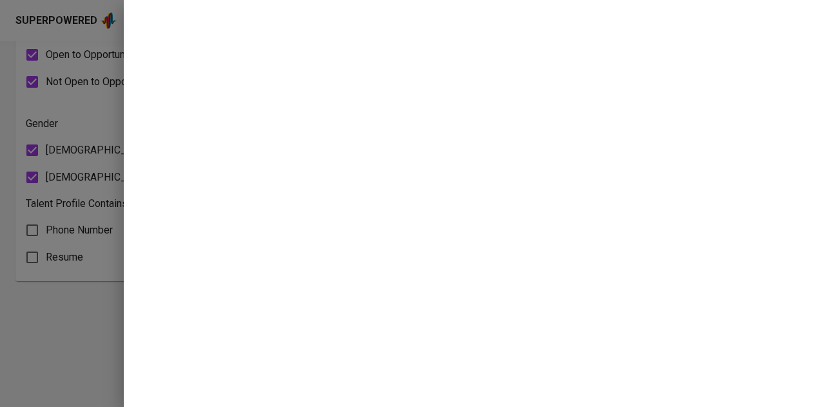
click at [0, 115] on div at bounding box center [412, 203] width 825 height 407
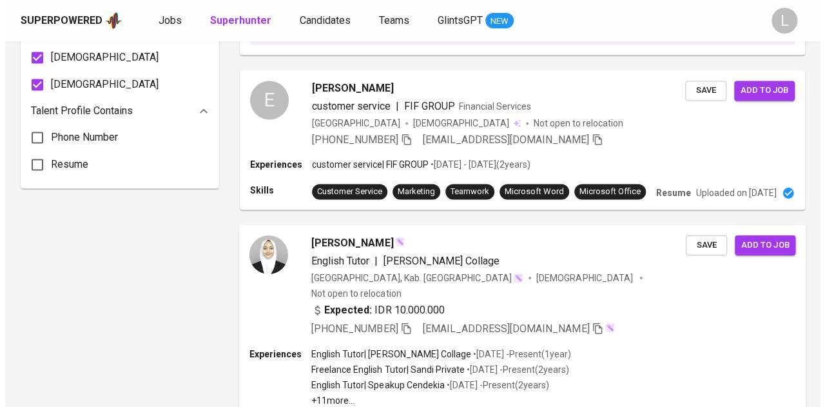
scroll to position [1095, 0]
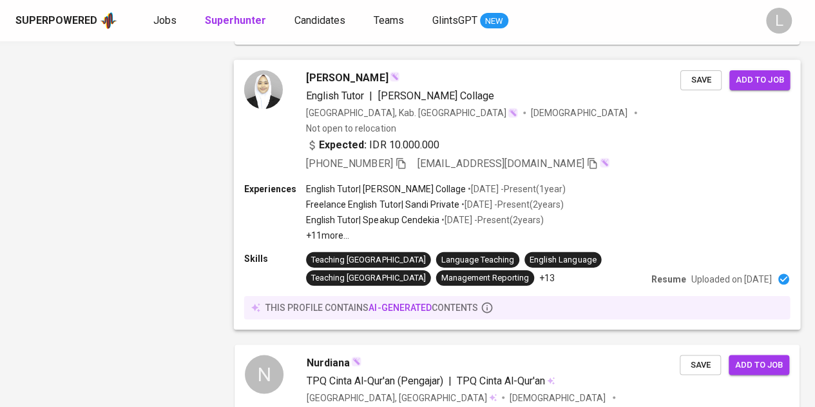
click at [348, 78] on span "Eva Nurdiyana" at bounding box center [347, 77] width 82 height 15
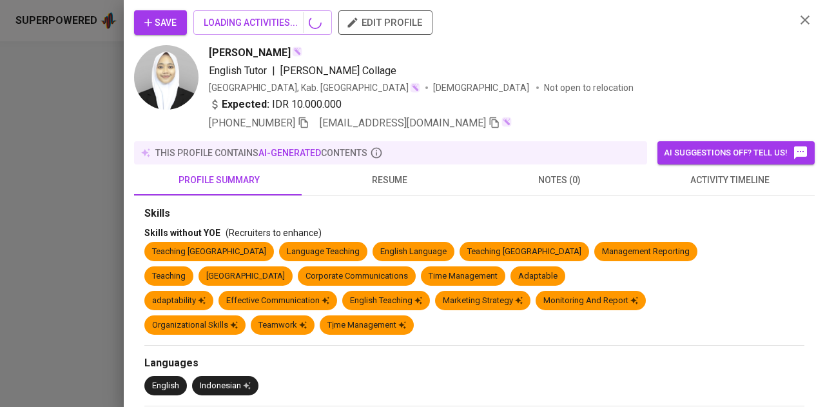
click at [403, 172] on div "profile summary resume notes (0) activity timeline" at bounding box center [474, 179] width 680 height 31
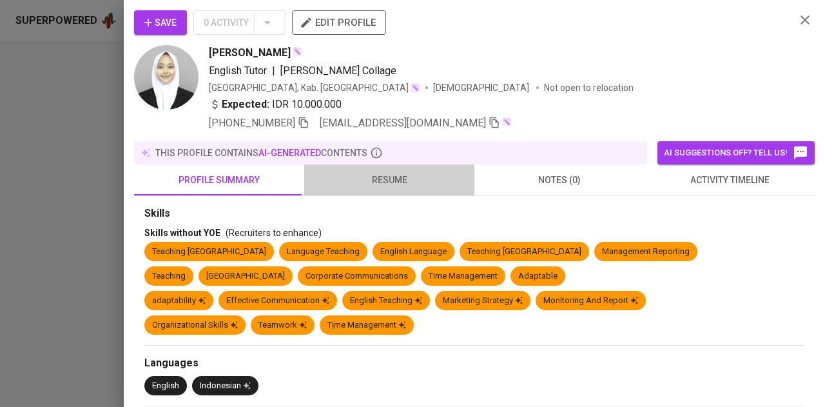
click at [402, 174] on span "resume" at bounding box center [389, 180] width 155 height 16
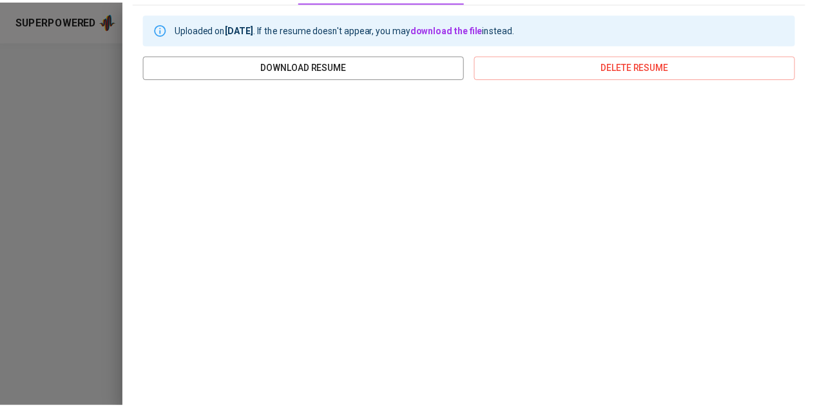
scroll to position [280, 0]
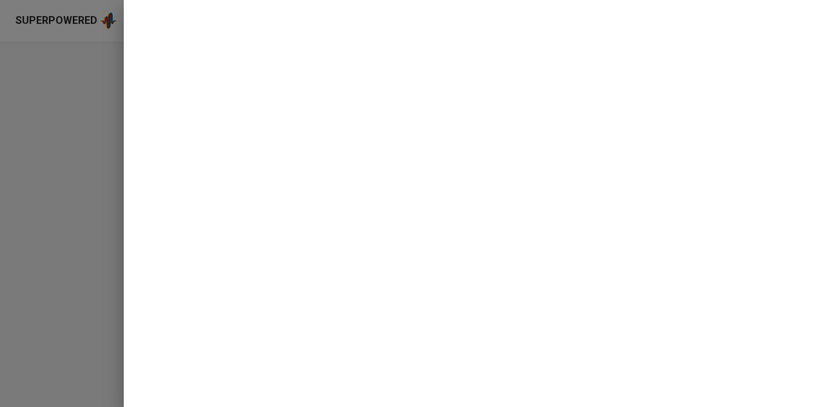
click at [0, 90] on div at bounding box center [412, 203] width 825 height 407
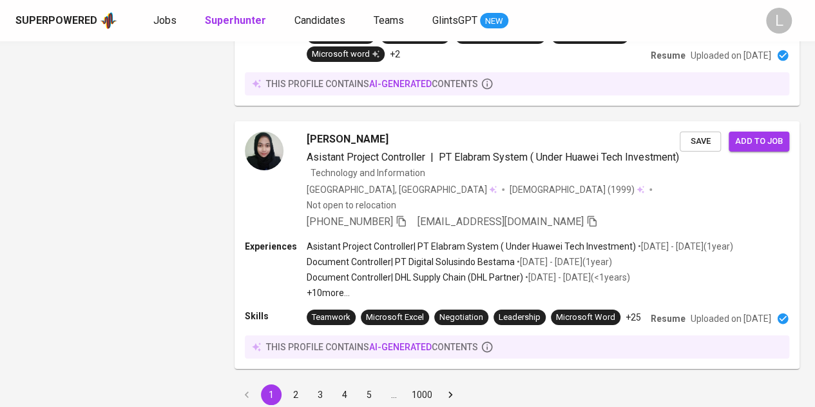
scroll to position [2340, 0]
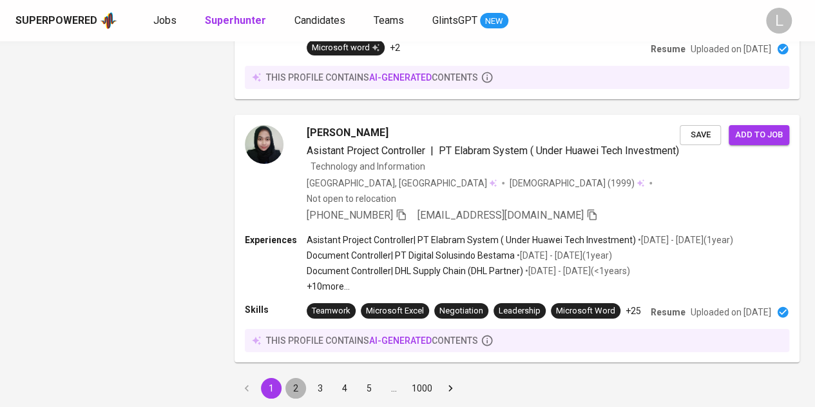
click at [298, 378] on button "2" at bounding box center [295, 388] width 21 height 21
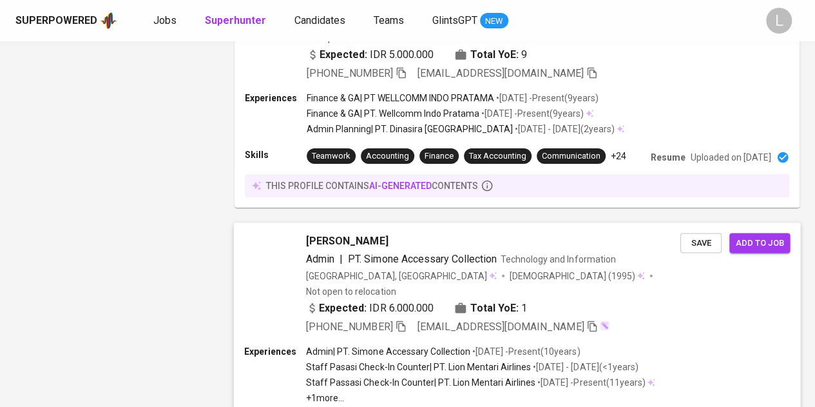
scroll to position [2389, 0]
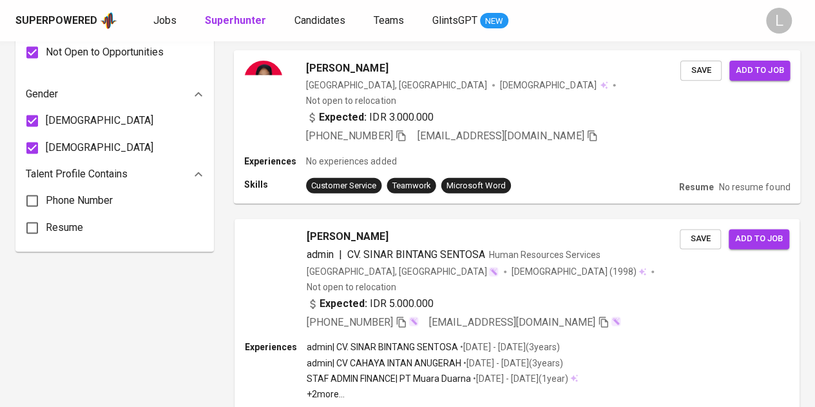
scroll to position [838, 0]
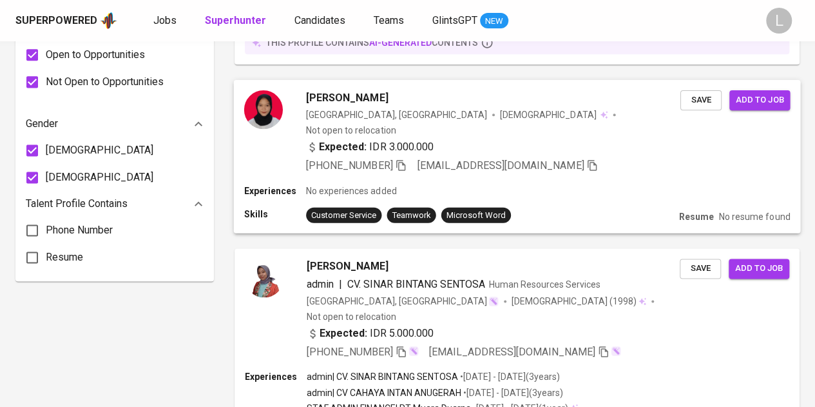
click at [320, 90] on span "Eva Nurdiana" at bounding box center [347, 97] width 82 height 15
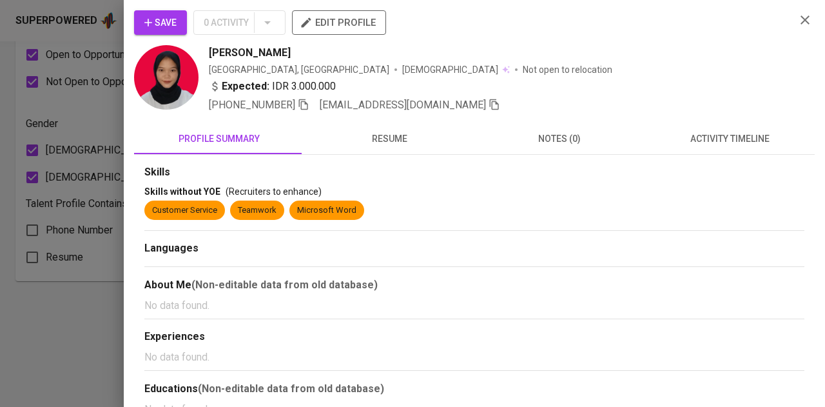
click at [354, 136] on span "resume" at bounding box center [389, 139] width 155 height 16
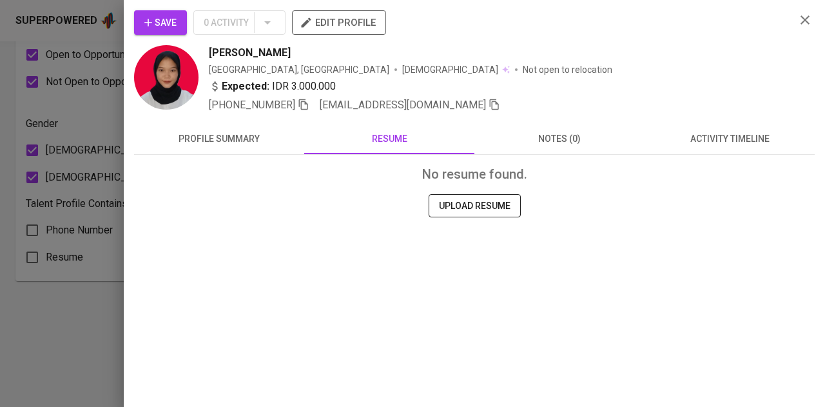
click at [118, 126] on div at bounding box center [412, 203] width 825 height 407
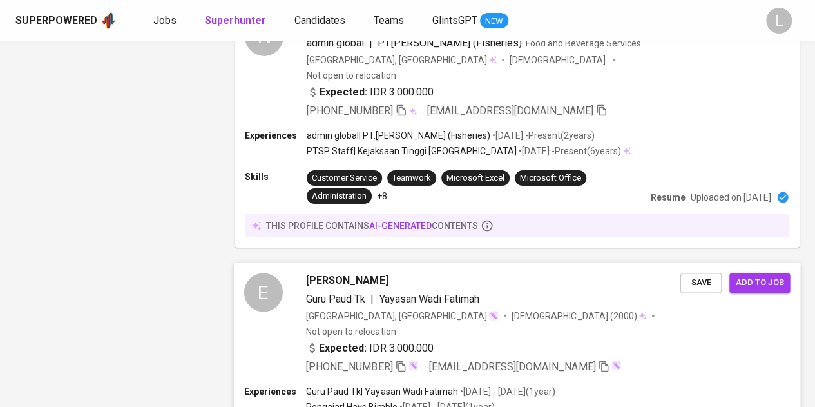
scroll to position [2196, 0]
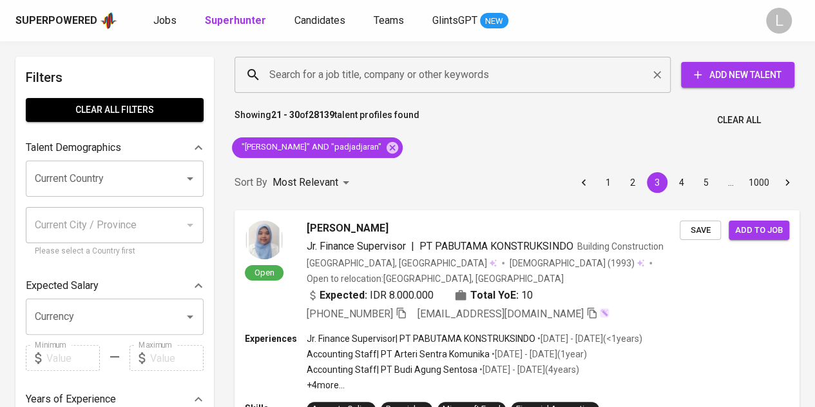
click at [396, 73] on input "Search for a job title, company or other keywords" at bounding box center [455, 74] width 379 height 24
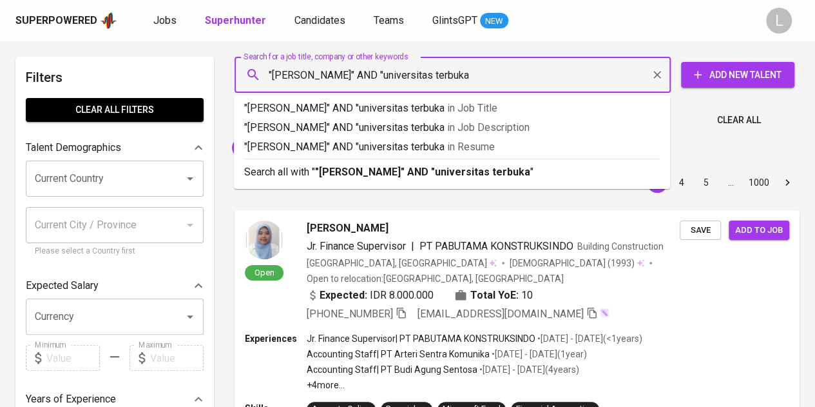
type input ""utari noer" AND "universitas terbuka""
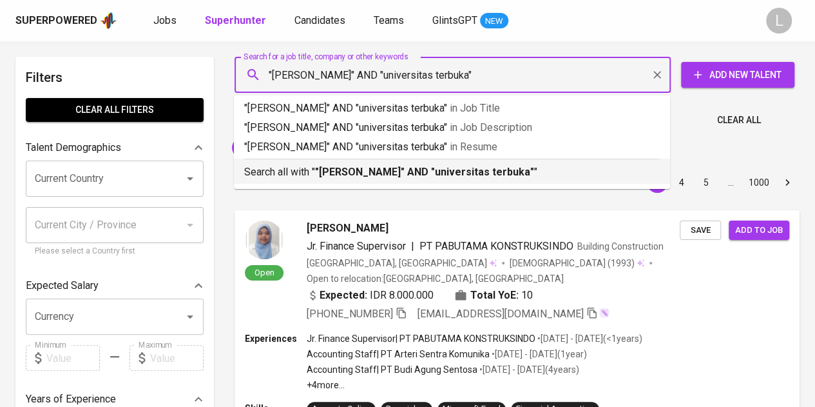
click at [497, 171] on p "Search all with " "utari noer" AND "universitas terbuka" "" at bounding box center [452, 171] width 416 height 15
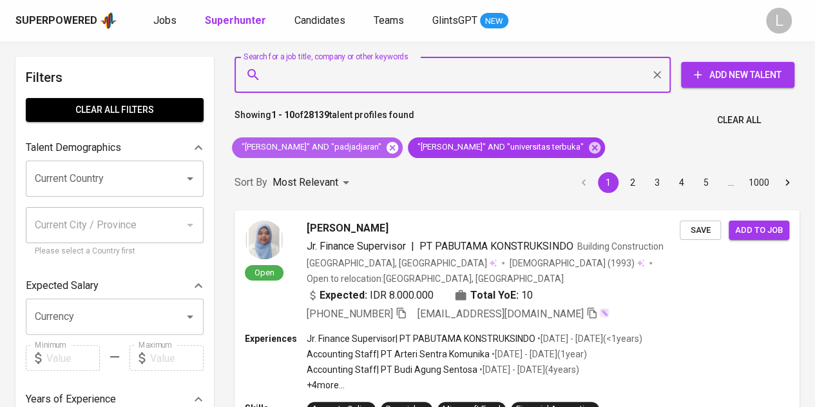
click at [385, 149] on icon at bounding box center [392, 147] width 14 height 14
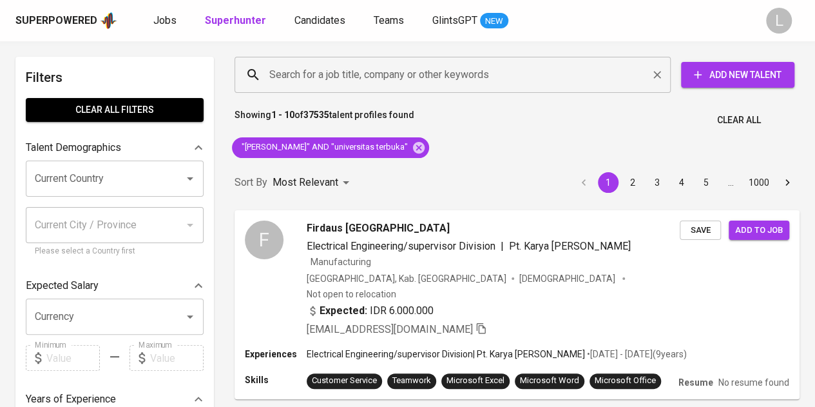
click at [433, 69] on input "Search for a job title, company or other keywords" at bounding box center [455, 74] width 379 height 24
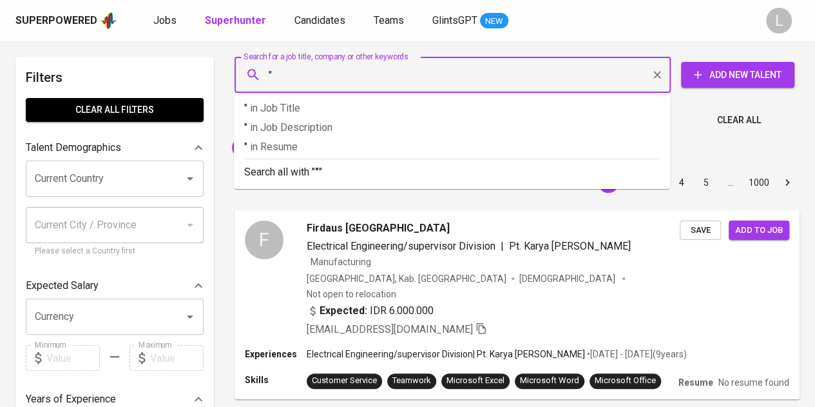
paste input "Della Agustini"
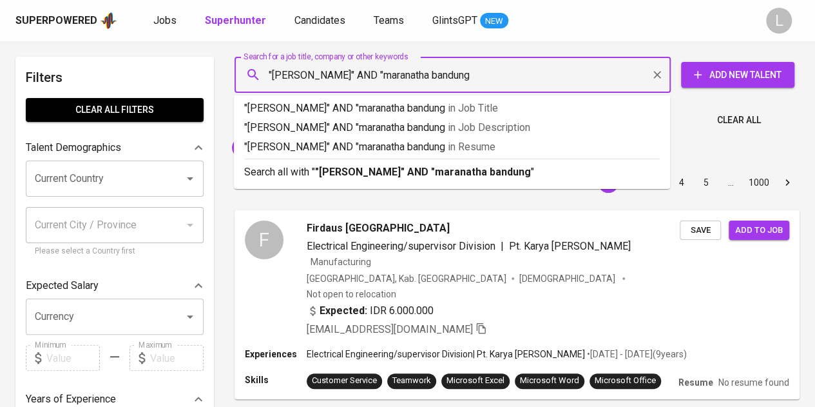
type input ""Della Agustini" AND "maranatha bandung""
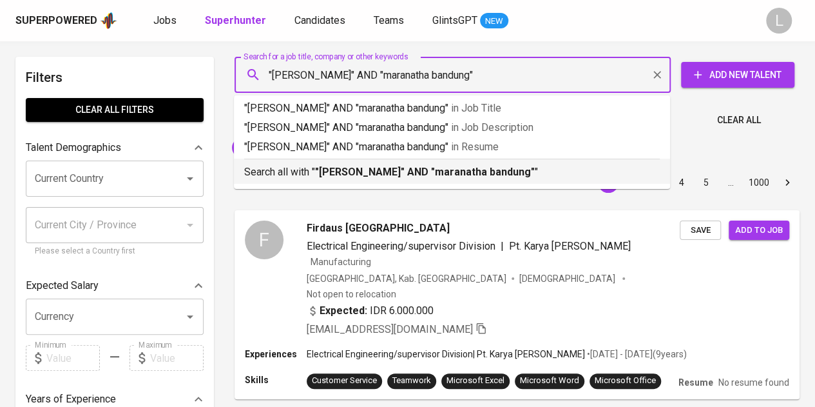
click at [423, 162] on div "Search all with " "Della Agustini" AND "maranatha bandung" "" at bounding box center [452, 168] width 416 height 21
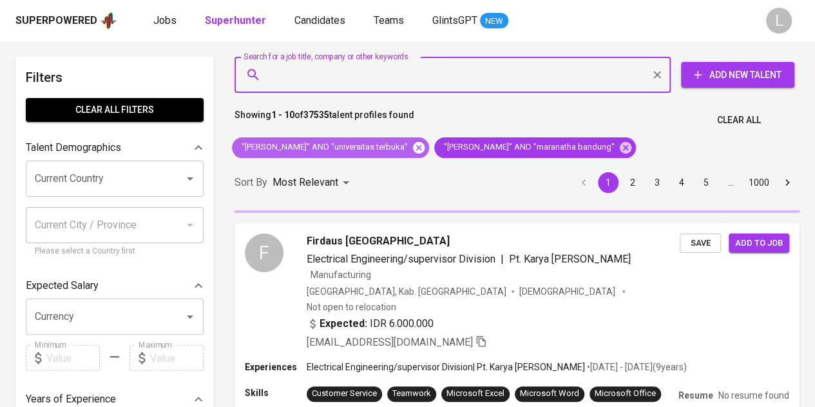
click at [413, 152] on icon at bounding box center [419, 147] width 12 height 12
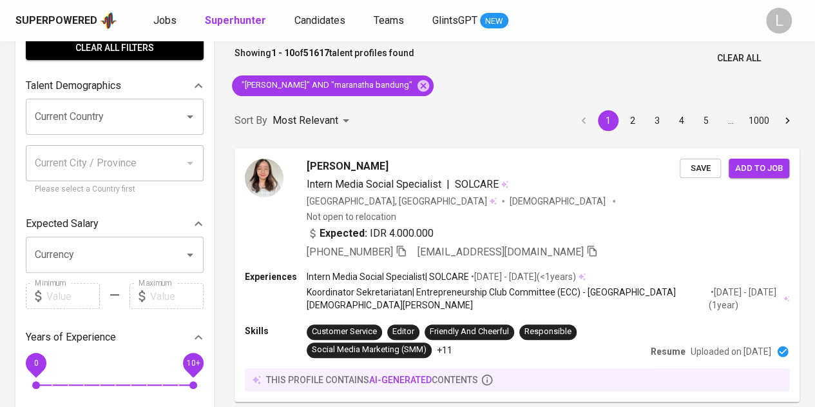
scroll to position [64, 0]
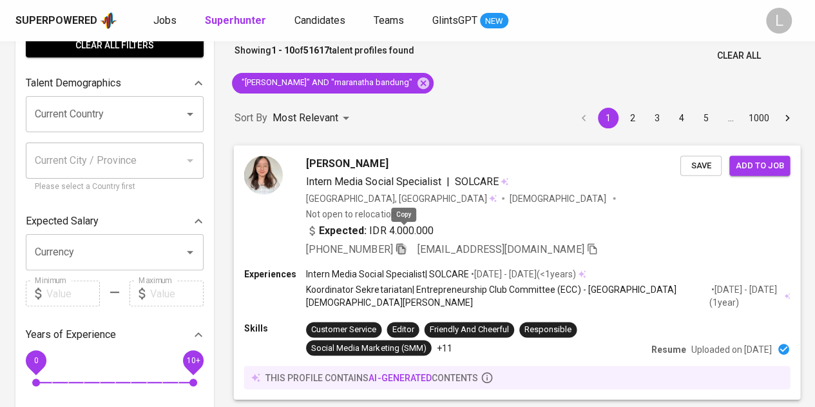
click at [405, 243] on icon "button" at bounding box center [400, 248] width 9 height 11
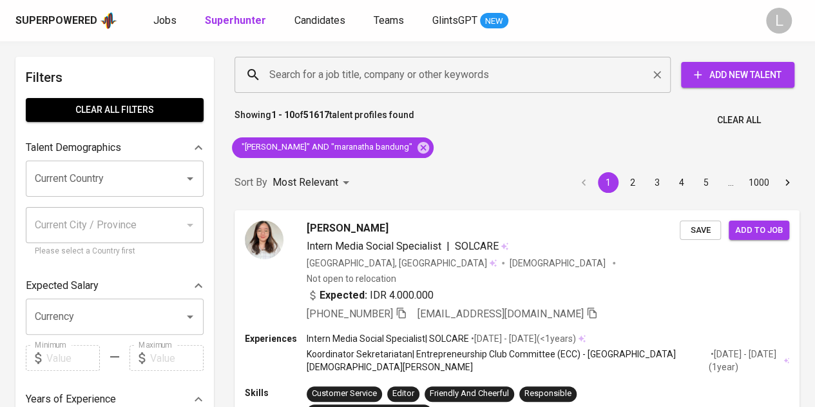
click at [365, 80] on input "Search for a job title, company or other keywords" at bounding box center [455, 74] width 379 height 24
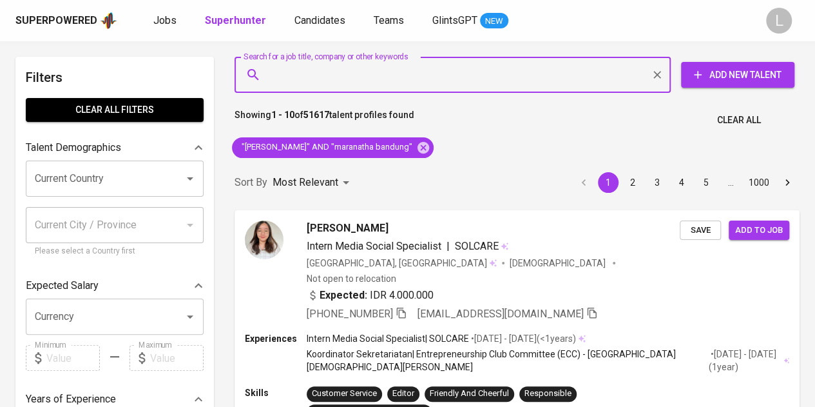
type input ":"
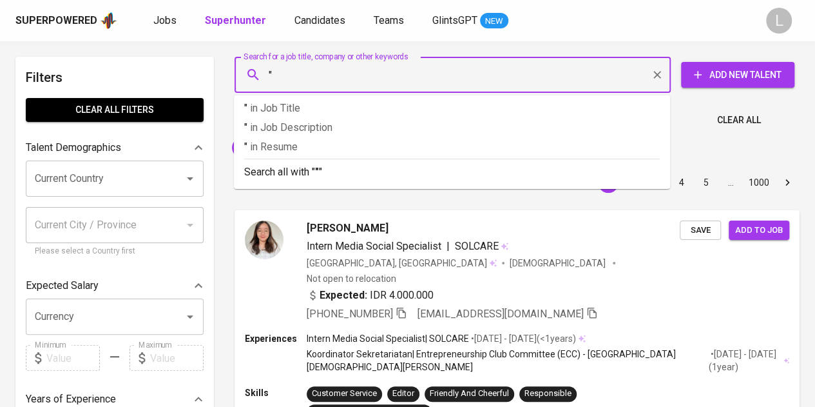
paste input "Arviansyach Pramana"
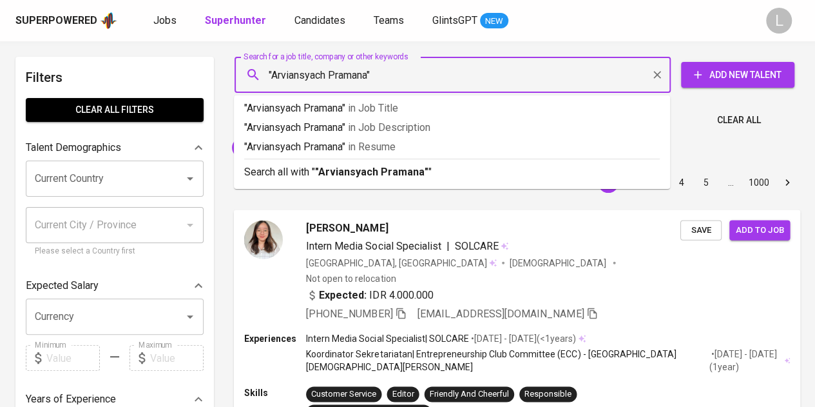
type input ""Arviansyach Pramana""
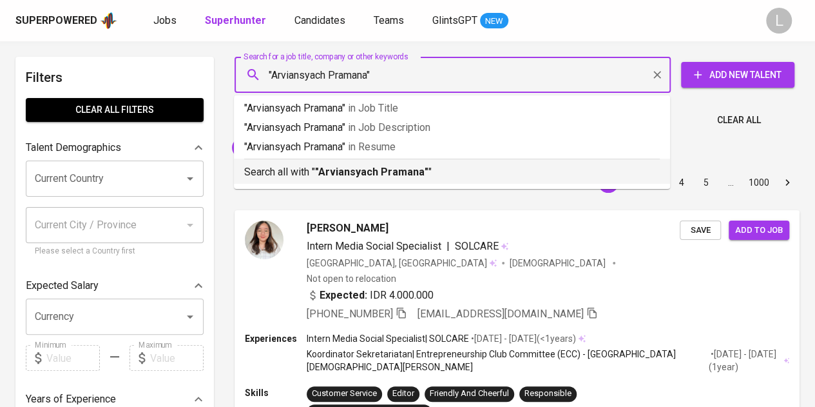
drag, startPoint x: 340, startPoint y: 175, endPoint x: 326, endPoint y: 117, distance: 59.5
click at [340, 174] on b ""Arviansyach Pramana"" at bounding box center [371, 172] width 113 height 12
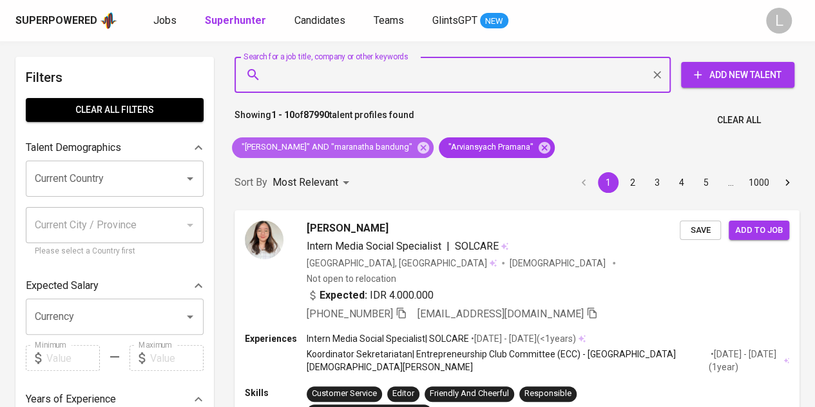
click at [417, 151] on icon at bounding box center [423, 147] width 12 height 12
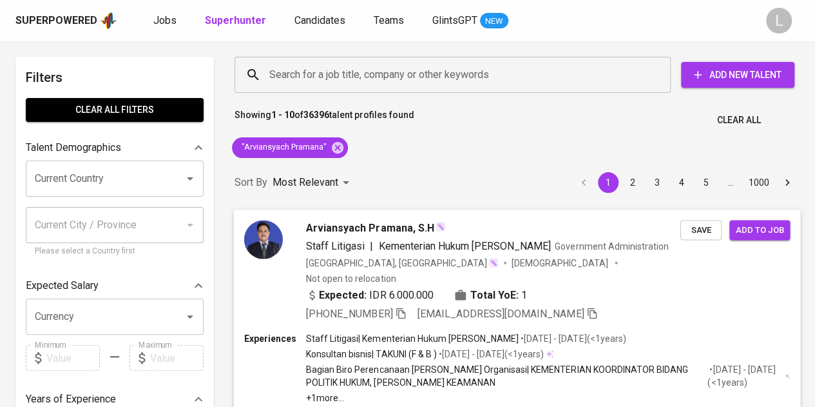
click at [398, 228] on span "Arviansyach Pramana, S.H" at bounding box center [370, 227] width 128 height 15
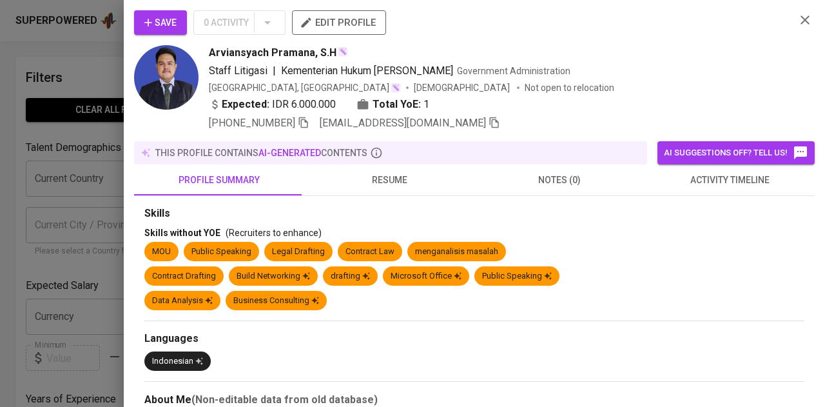
click at [403, 174] on span "resume" at bounding box center [389, 180] width 155 height 16
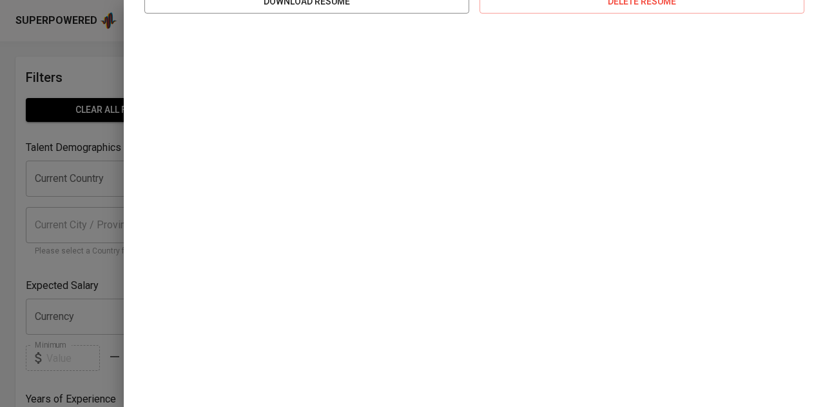
scroll to position [64, 0]
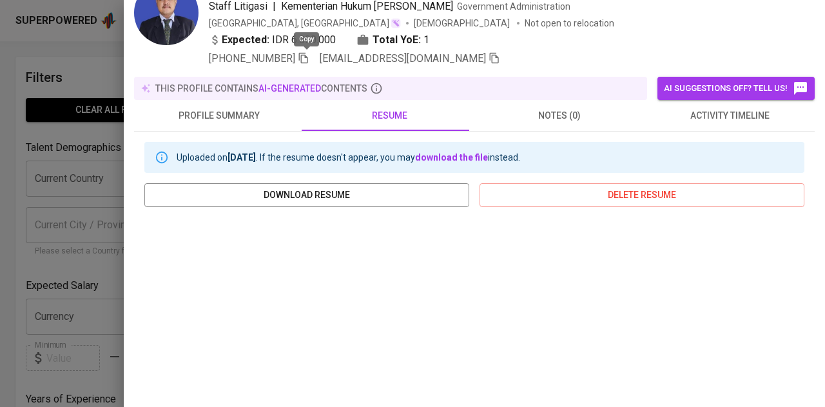
click at [304, 59] on icon "button" at bounding box center [303, 58] width 9 height 11
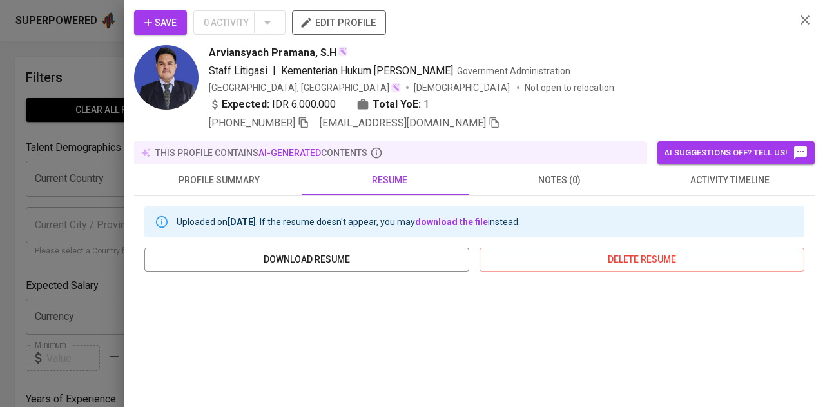
click at [22, 98] on div at bounding box center [412, 203] width 825 height 407
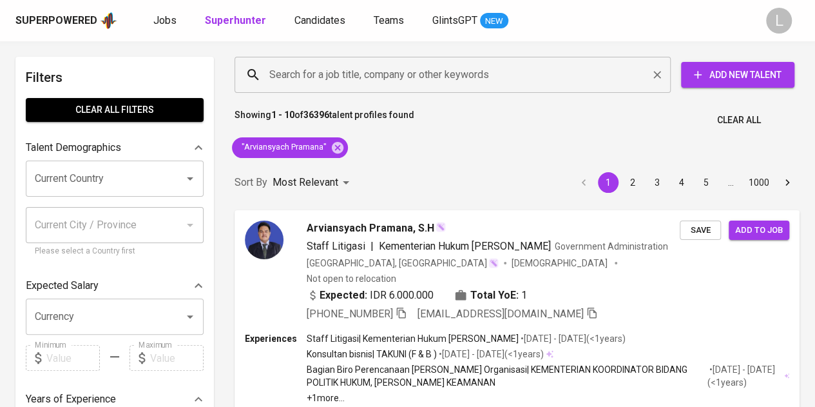
click at [402, 77] on input "Search for a job title, company or other keywords" at bounding box center [455, 74] width 379 height 24
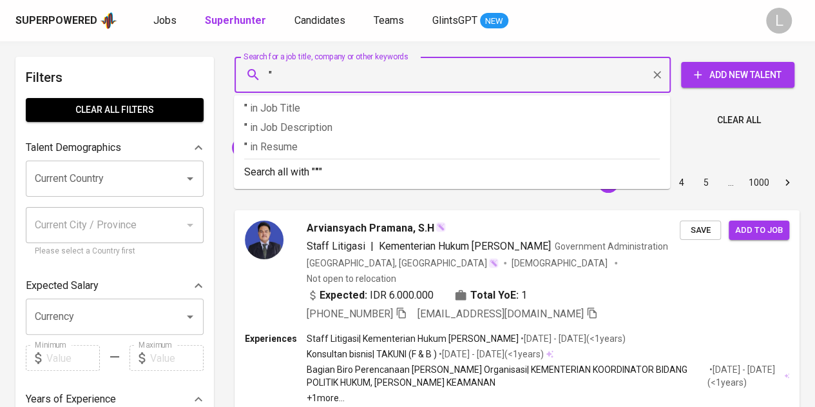
paste input "Thaariq Rizki Fadilah"
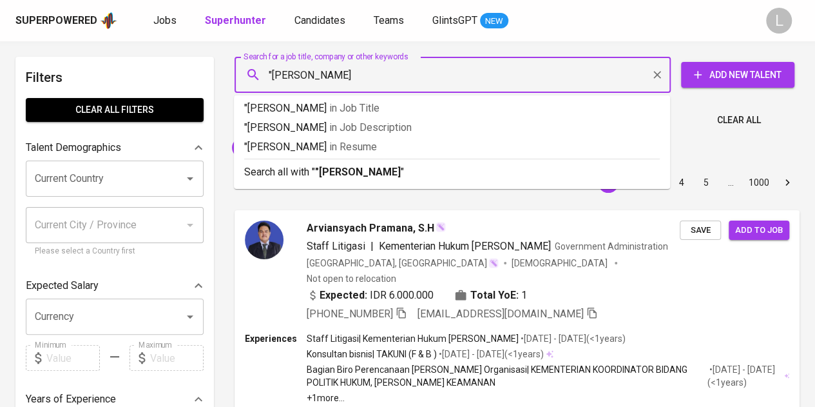
type input ""Thaariq [PERSON_NAME]""
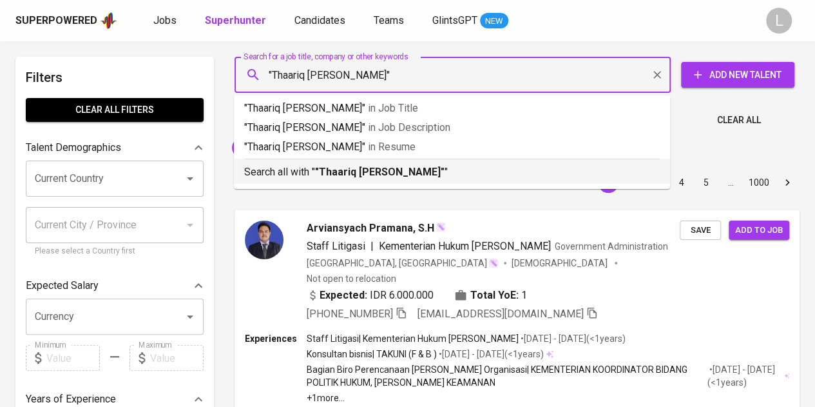
click at [398, 173] on b ""Thaariq [PERSON_NAME]"" at bounding box center [379, 172] width 129 height 12
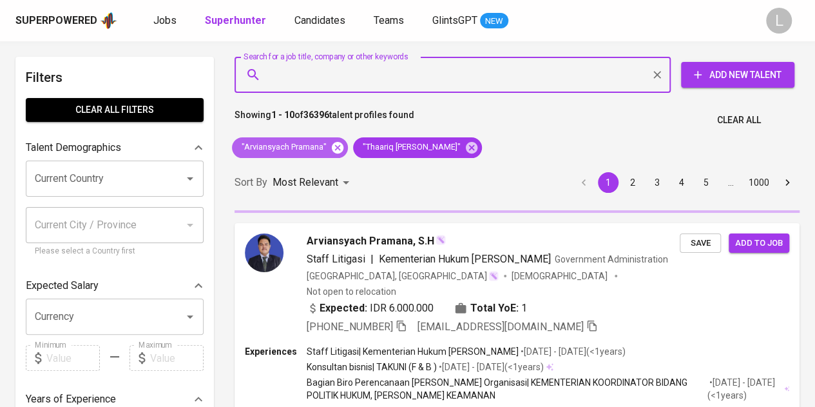
click at [343, 151] on icon at bounding box center [338, 147] width 14 height 14
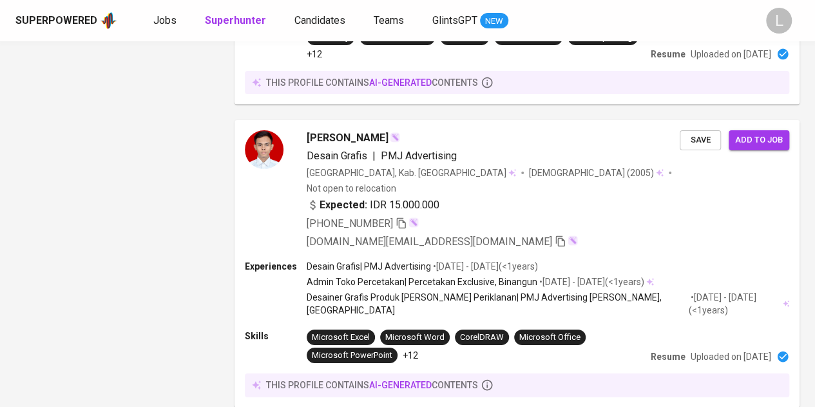
scroll to position [2490, 0]
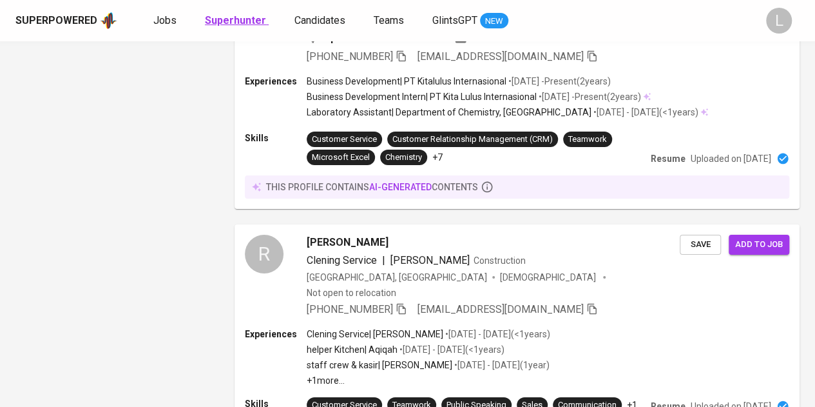
scroll to position [2301, 0]
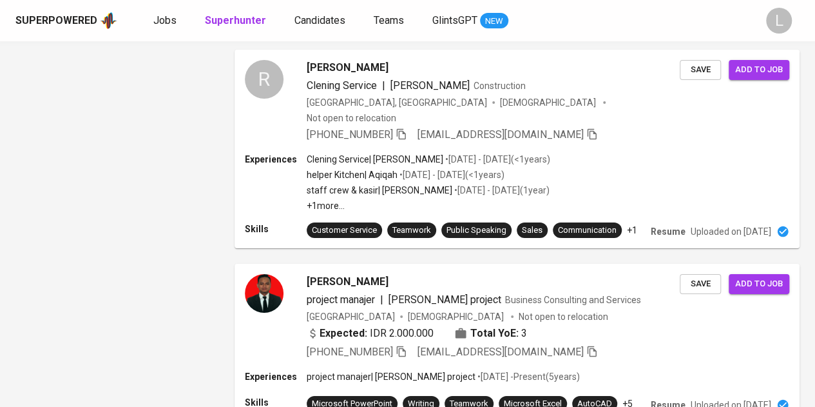
scroll to position [2301, 0]
